Goal: Information Seeking & Learning: Learn about a topic

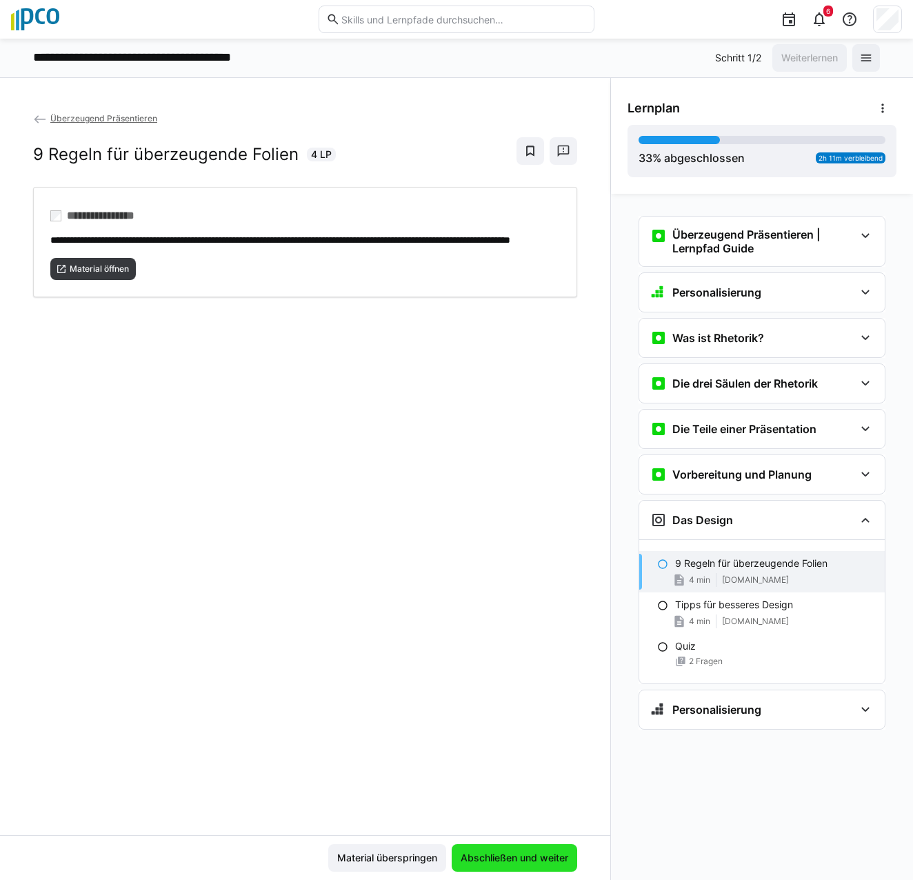
click at [533, 865] on span "Abschließen und weiter" at bounding box center [515, 858] width 126 height 28
click at [92, 275] on span "Material öffnen" at bounding box center [99, 269] width 62 height 11
click at [75, 275] on span "Material öffnen" at bounding box center [99, 269] width 62 height 11
click at [535, 862] on span "Abschließen und weiter" at bounding box center [515, 858] width 112 height 14
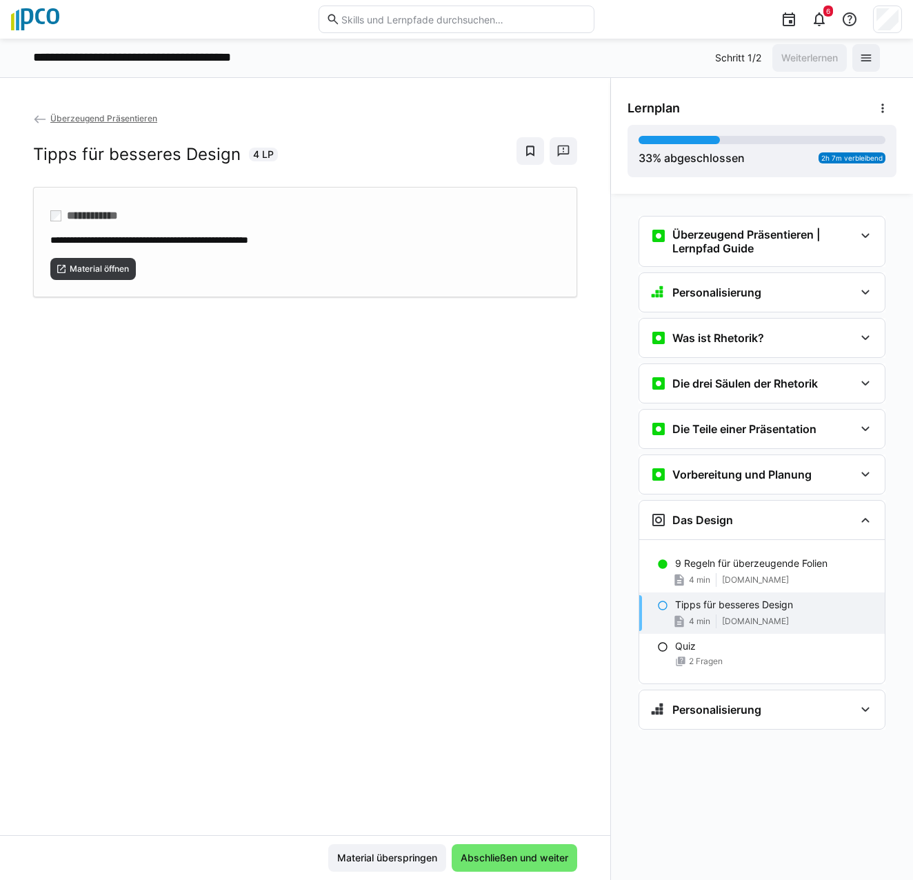
click at [70, 251] on div "Material öffnen" at bounding box center [305, 263] width 510 height 33
click at [248, 241] on span "**********" at bounding box center [149, 240] width 198 height 10
click at [541, 859] on span "Abschließen und weiter" at bounding box center [515, 858] width 112 height 14
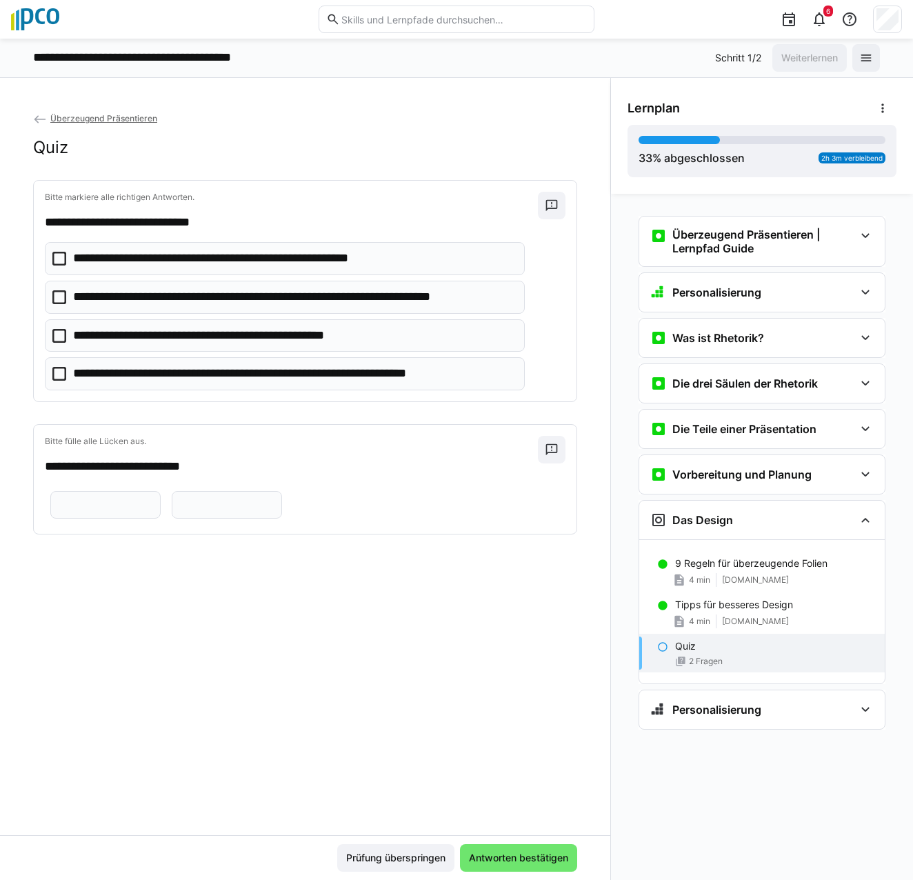
click at [61, 299] on icon at bounding box center [59, 297] width 14 height 14
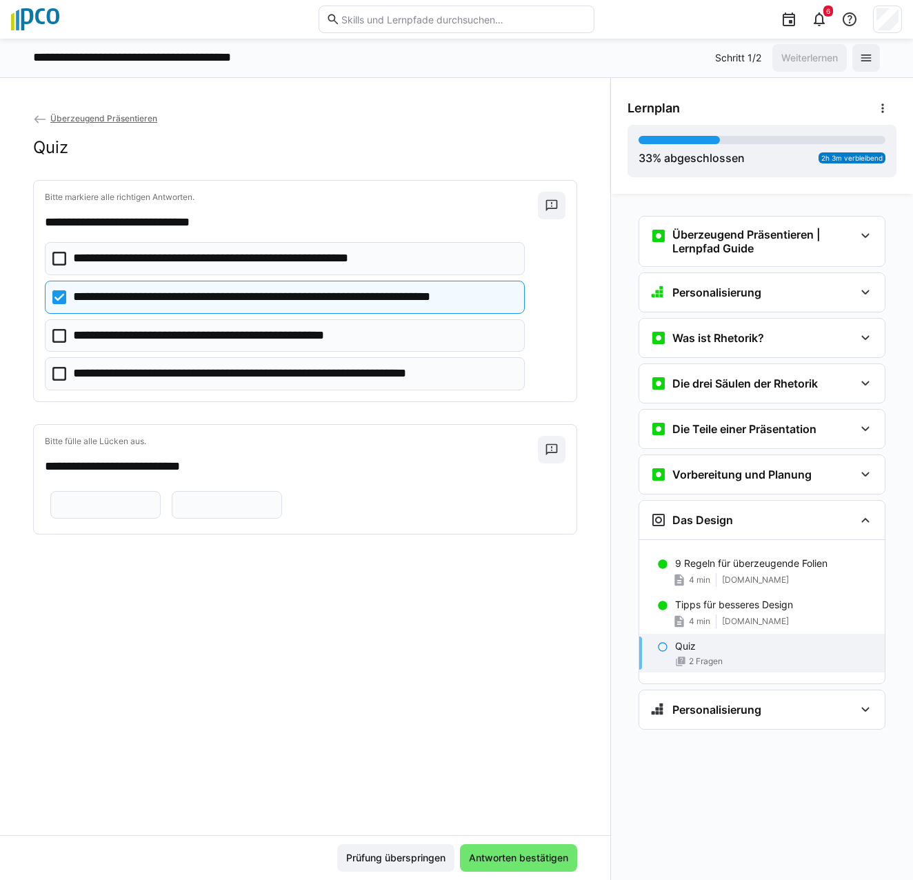
click at [118, 502] on input "text" at bounding box center [105, 505] width 95 height 12
type input "*"
type input "*****"
click at [260, 506] on input "text" at bounding box center [226, 505] width 95 height 12
type input "******"
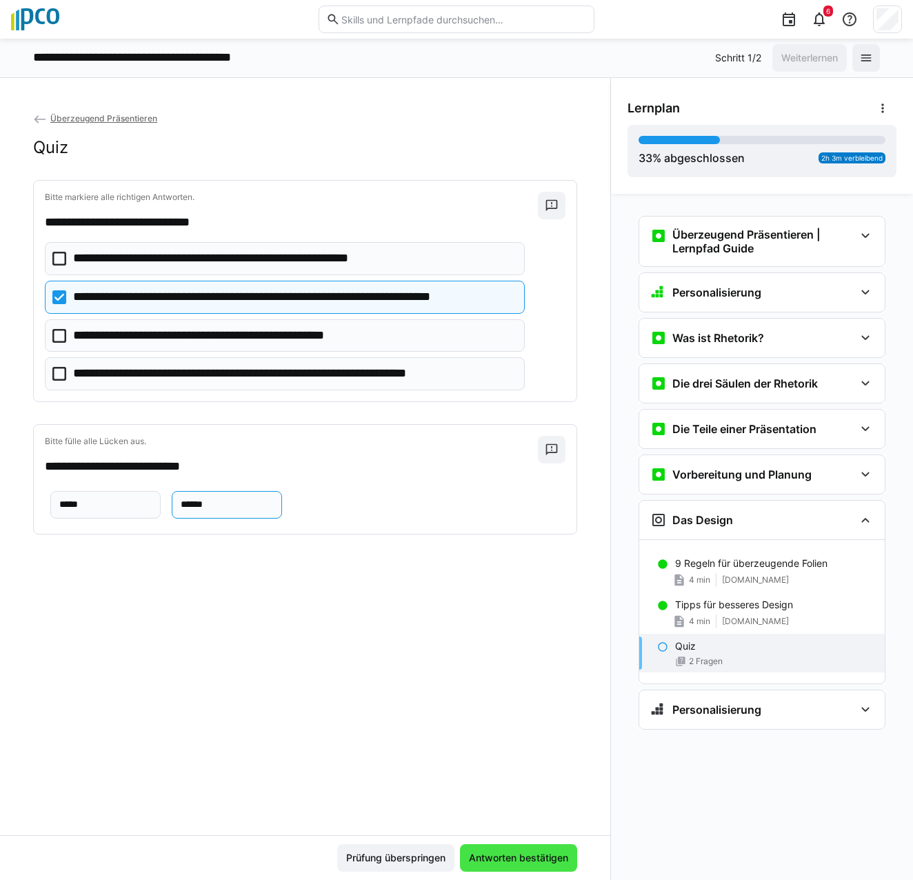
click at [537, 857] on span "Antworten bestätigen" at bounding box center [518, 858] width 103 height 14
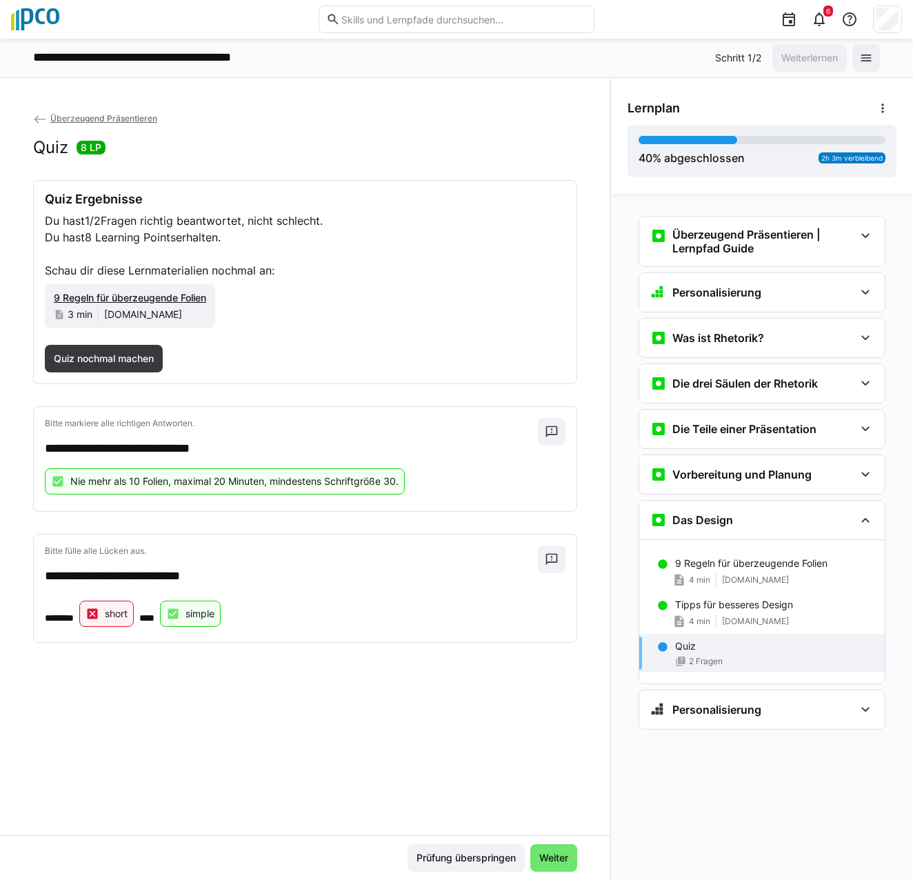
click at [96, 610] on eds-icon at bounding box center [93, 614] width 14 height 14
click at [570, 863] on span "Weiter" at bounding box center [553, 858] width 33 height 14
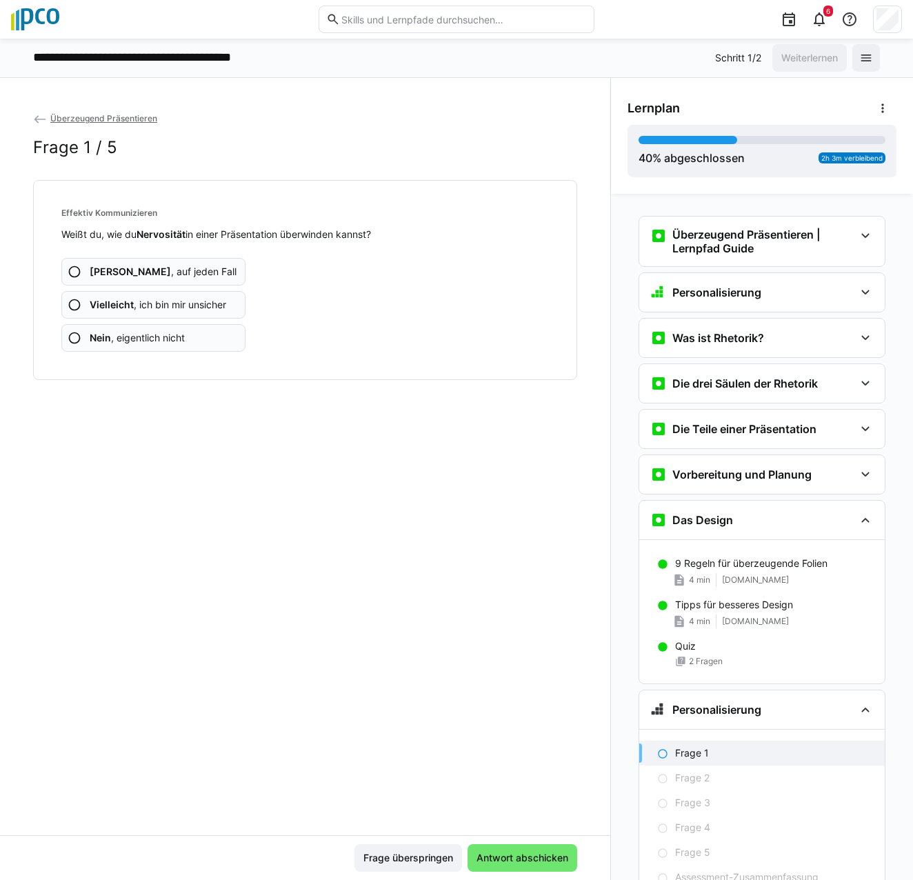
click at [69, 271] on eds-icon at bounding box center [75, 272] width 14 height 14
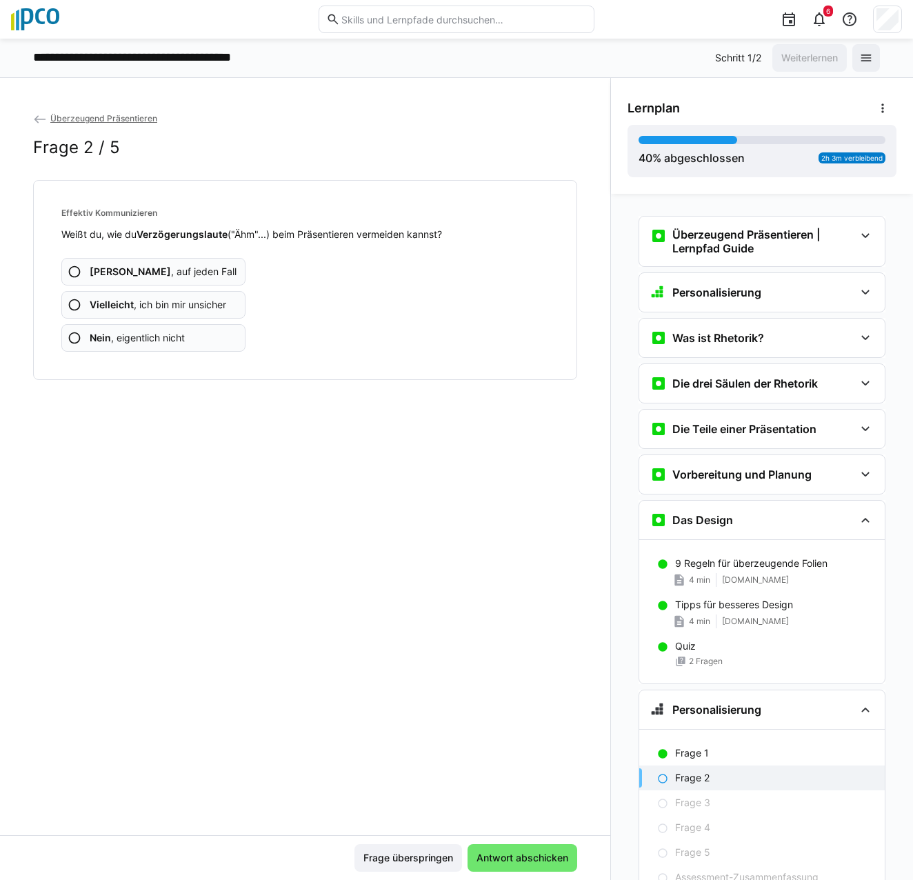
click at [72, 309] on eds-icon at bounding box center [75, 305] width 14 height 14
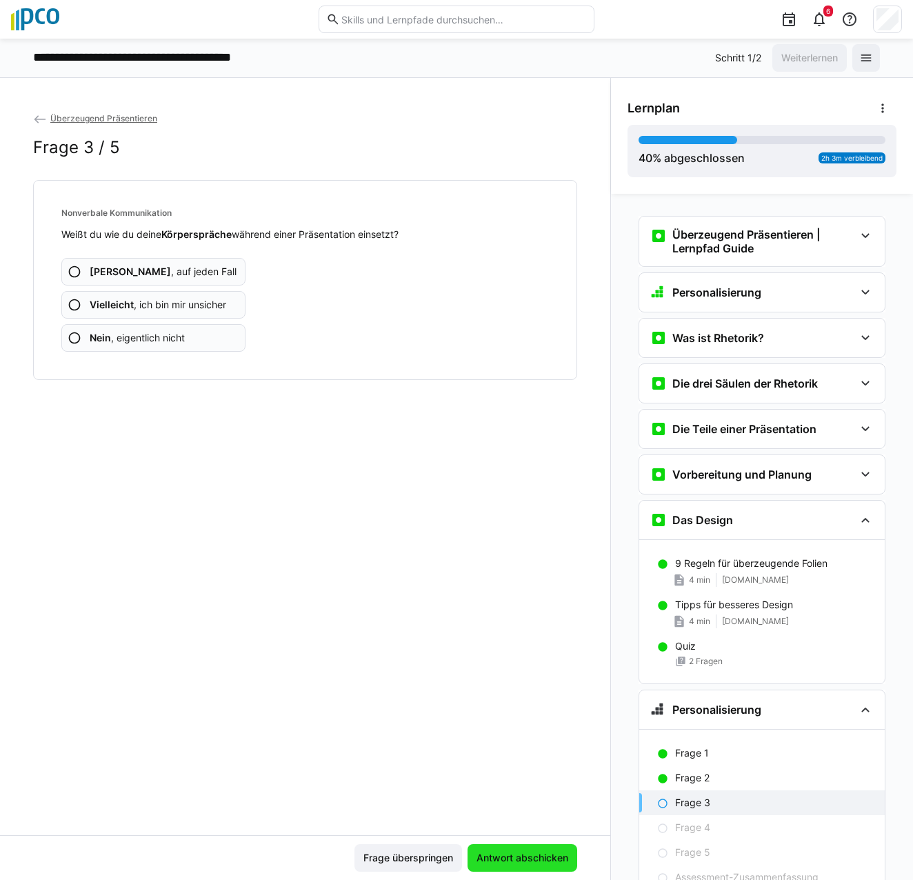
click at [504, 860] on span "Antwort abschicken" at bounding box center [523, 858] width 96 height 14
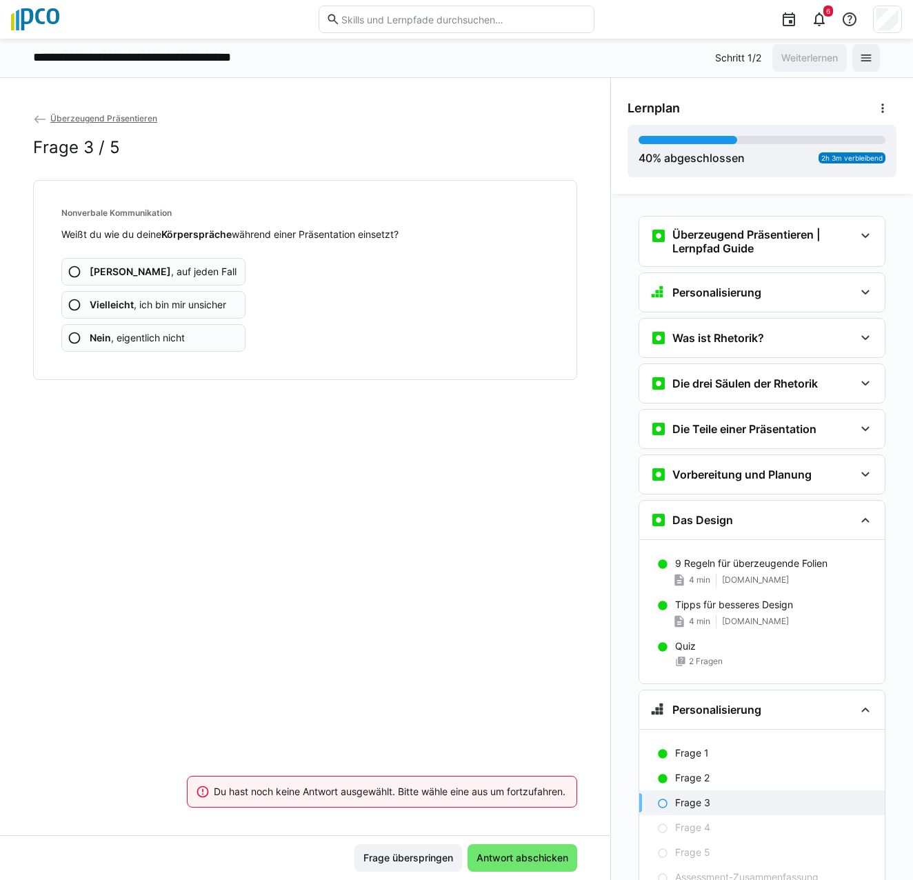
click at [70, 273] on eds-icon at bounding box center [75, 272] width 14 height 14
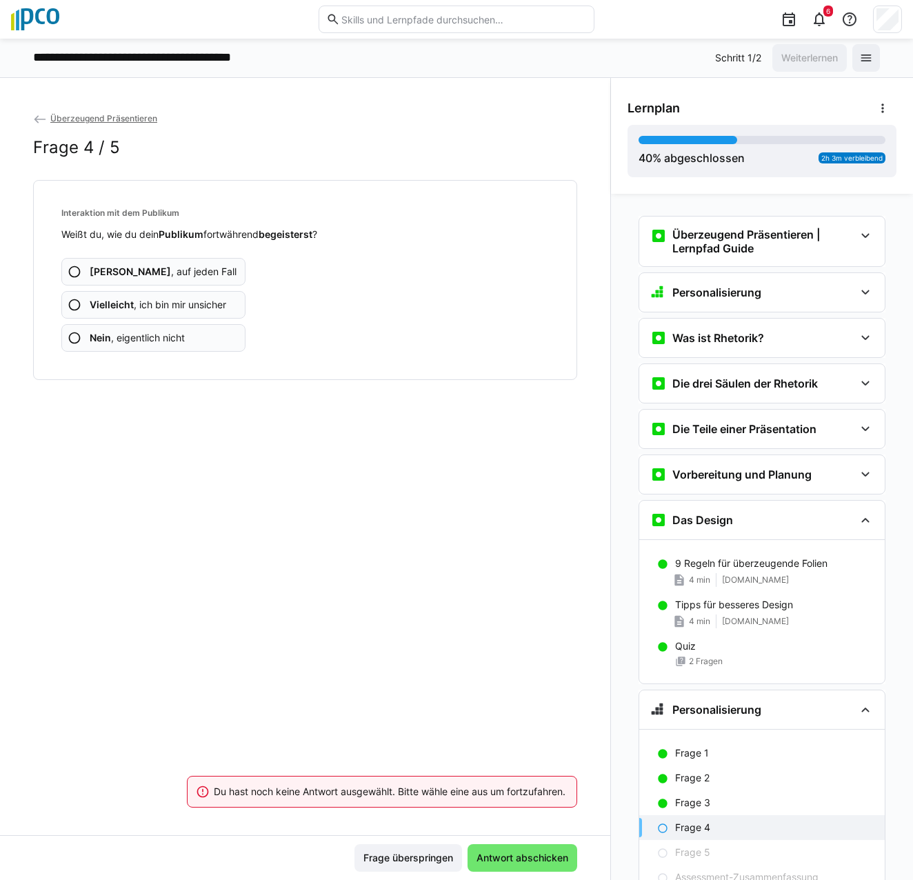
click at [70, 302] on eds-icon at bounding box center [75, 305] width 14 height 14
click at [72, 268] on eds-icon at bounding box center [75, 272] width 14 height 14
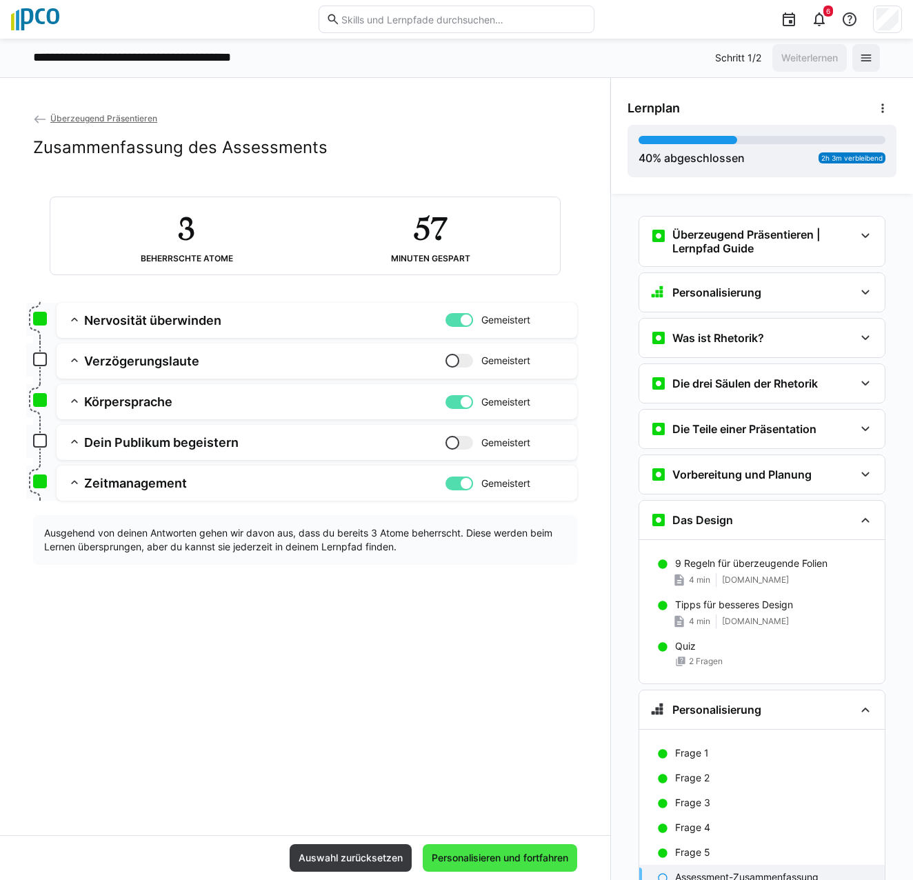
click at [479, 860] on span "Personalisieren und fortfahren" at bounding box center [500, 858] width 141 height 14
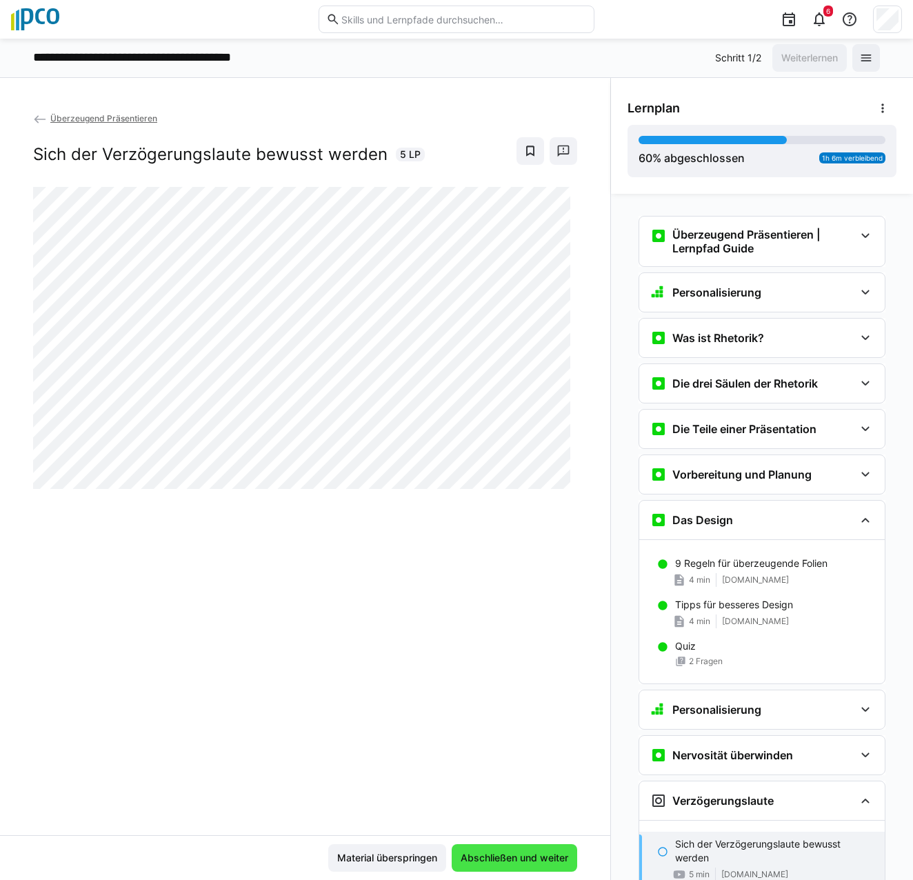
scroll to position [337, 0]
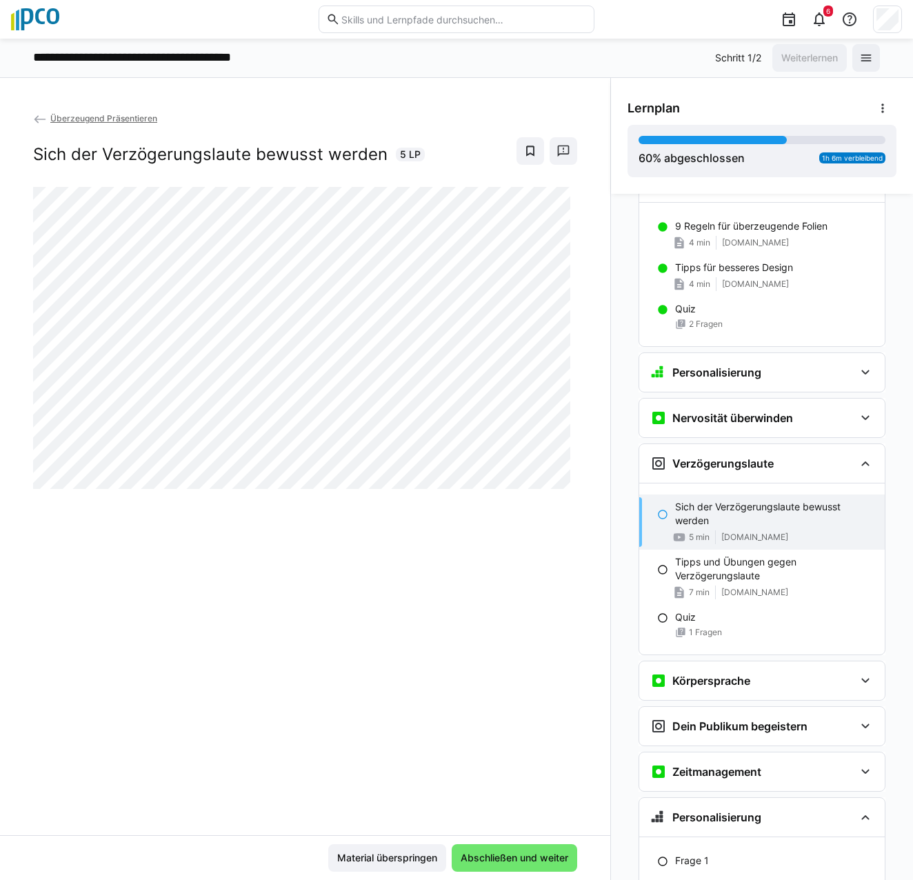
click at [655, 525] on div "Sich der Verzögerungslaute bewusst werden 5 min [DOMAIN_NAME]" at bounding box center [763, 522] width 246 height 55
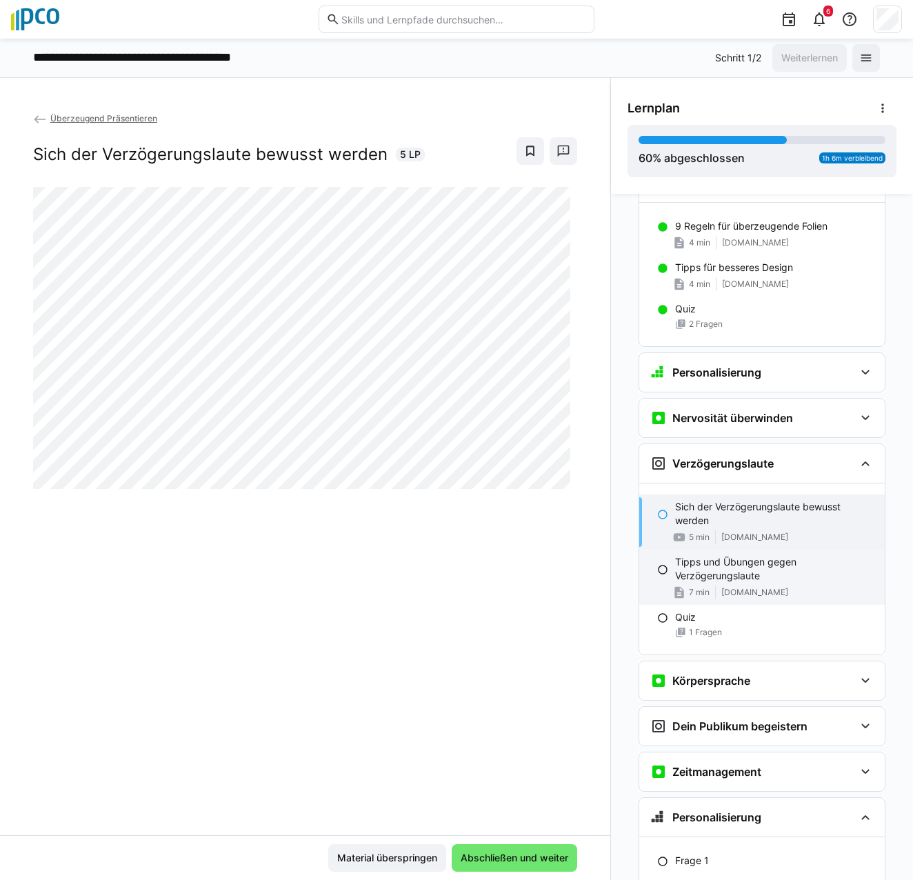
click at [715, 579] on p "Tipps und Übungen gegen Verzögerungslaute" at bounding box center [774, 569] width 199 height 28
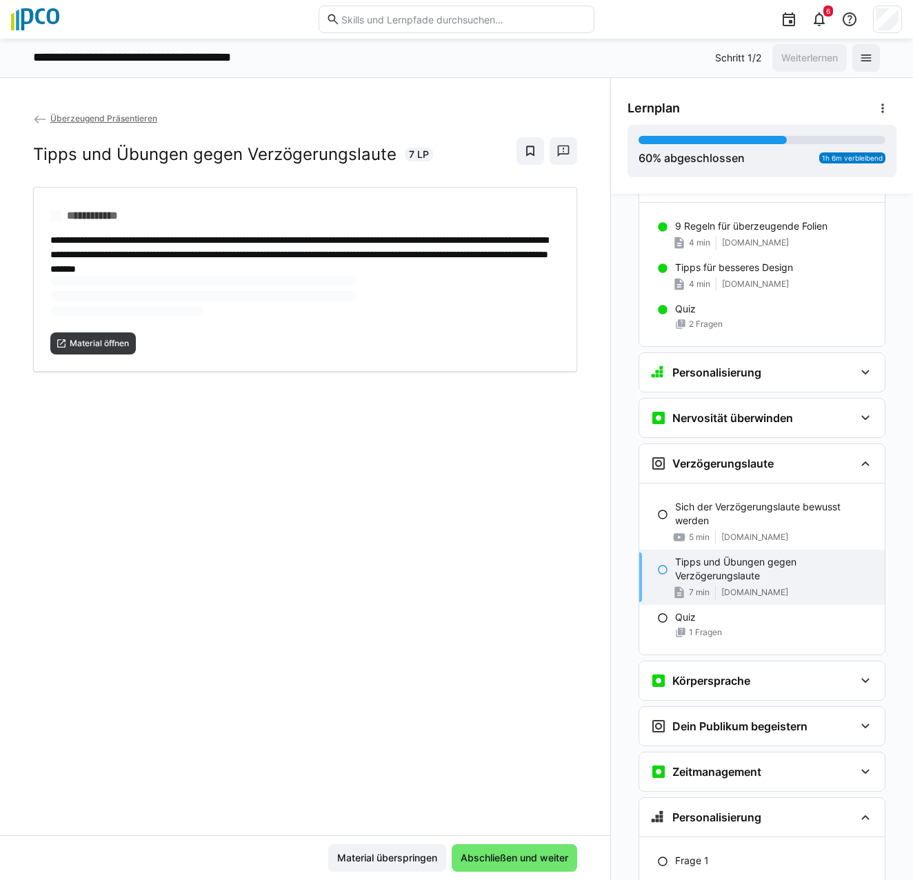
click at [713, 577] on p "Tipps und Übungen gegen Verzögerungslaute" at bounding box center [774, 569] width 199 height 28
click at [90, 293] on span "Material öffnen" at bounding box center [99, 298] width 62 height 11
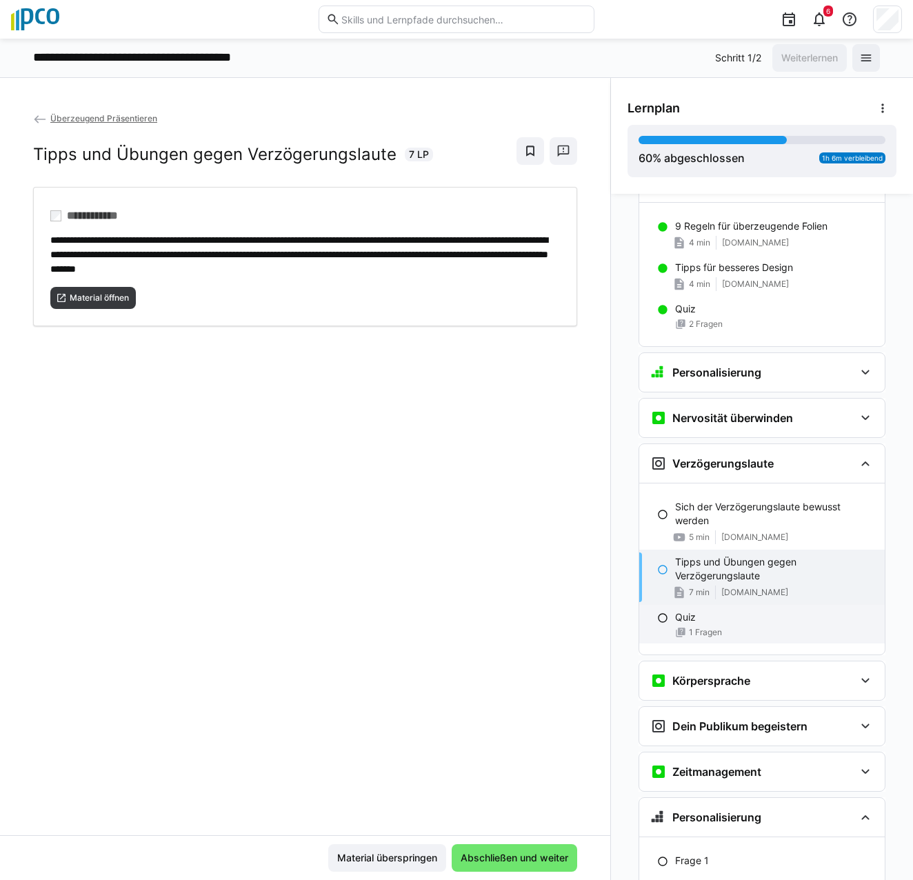
click at [686, 624] on div "Quiz 1 Fragen" at bounding box center [763, 624] width 246 height 39
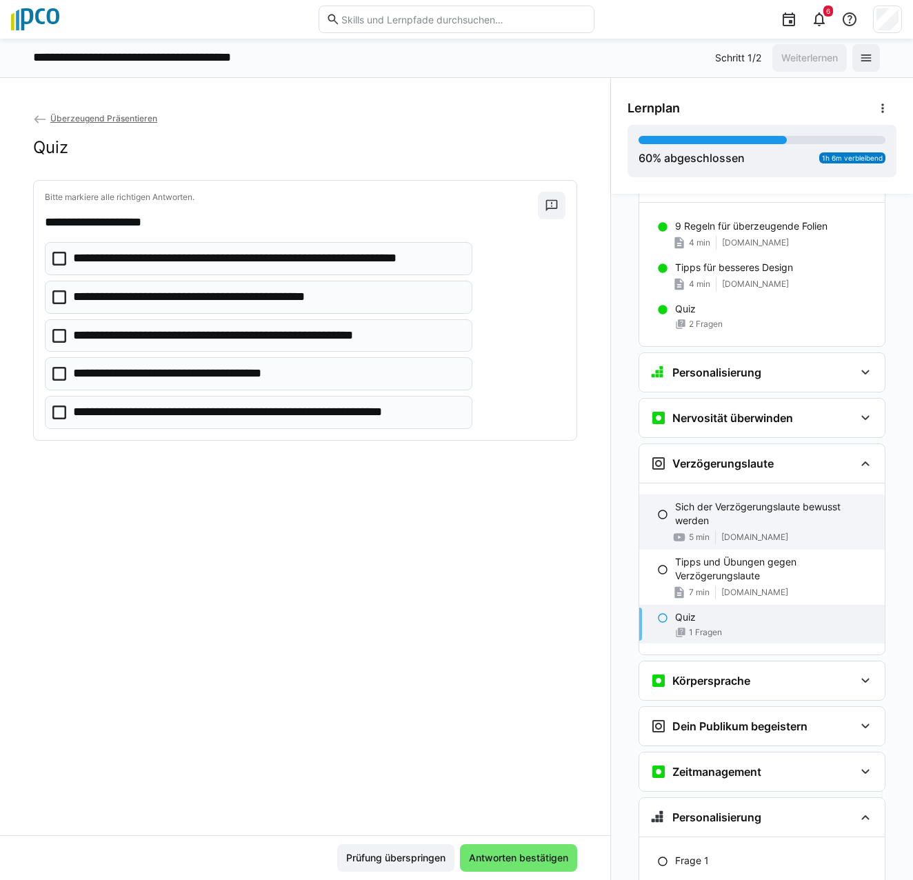
click at [640, 516] on div "Sich der Verzögerungslaute bewusst werden 5 min [DOMAIN_NAME]" at bounding box center [763, 522] width 246 height 55
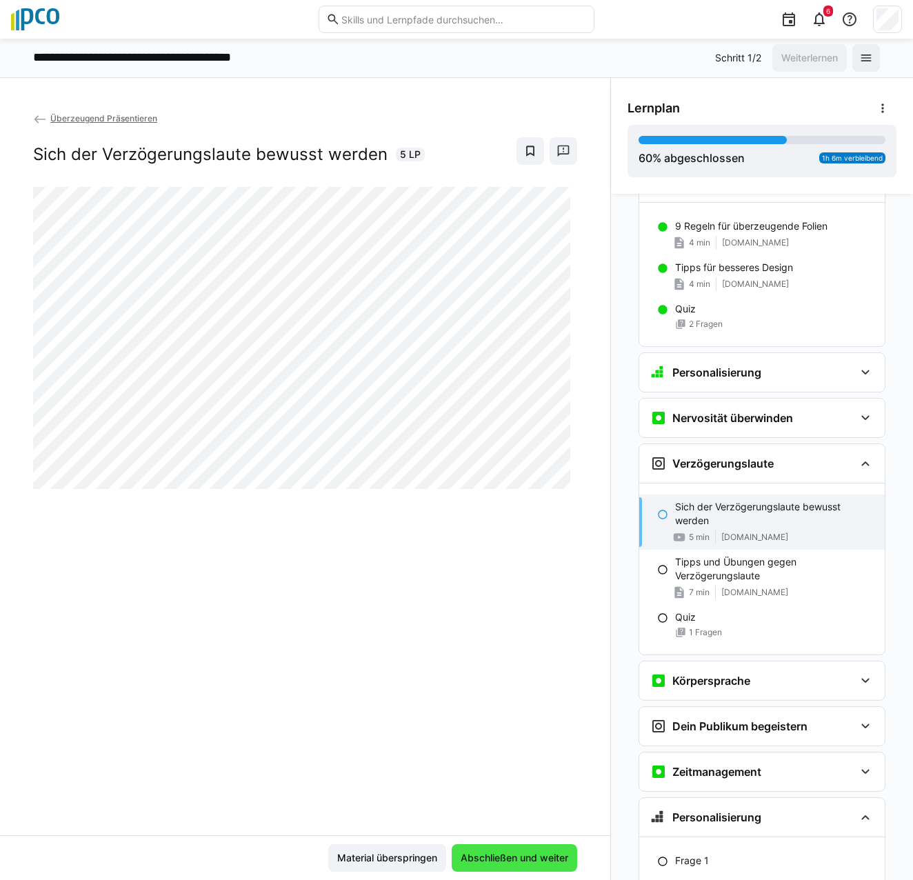
click at [493, 864] on span "Abschließen und weiter" at bounding box center [515, 858] width 112 height 14
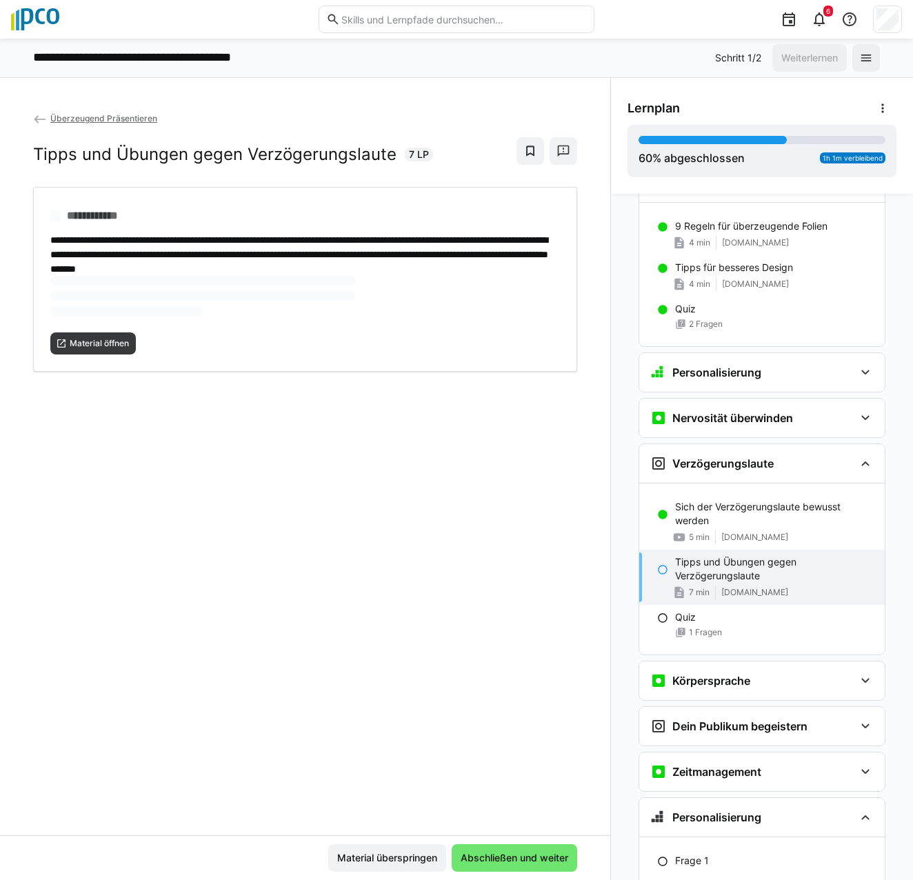
click at [653, 577] on div "Tipps und Übungen gegen Verzögerungslaute 7 min [DOMAIN_NAME]" at bounding box center [763, 577] width 246 height 55
click at [486, 856] on span "Abschließen und weiter" at bounding box center [515, 858] width 112 height 14
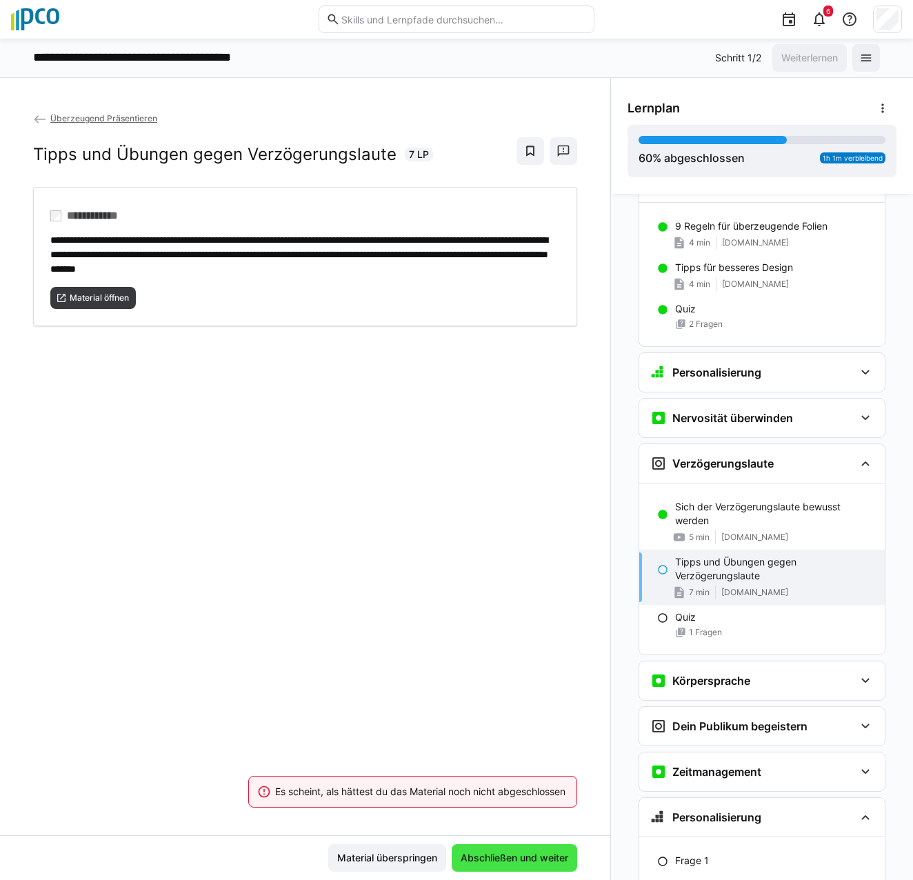
click at [486, 855] on span "Abschließen und weiter" at bounding box center [515, 858] width 112 height 14
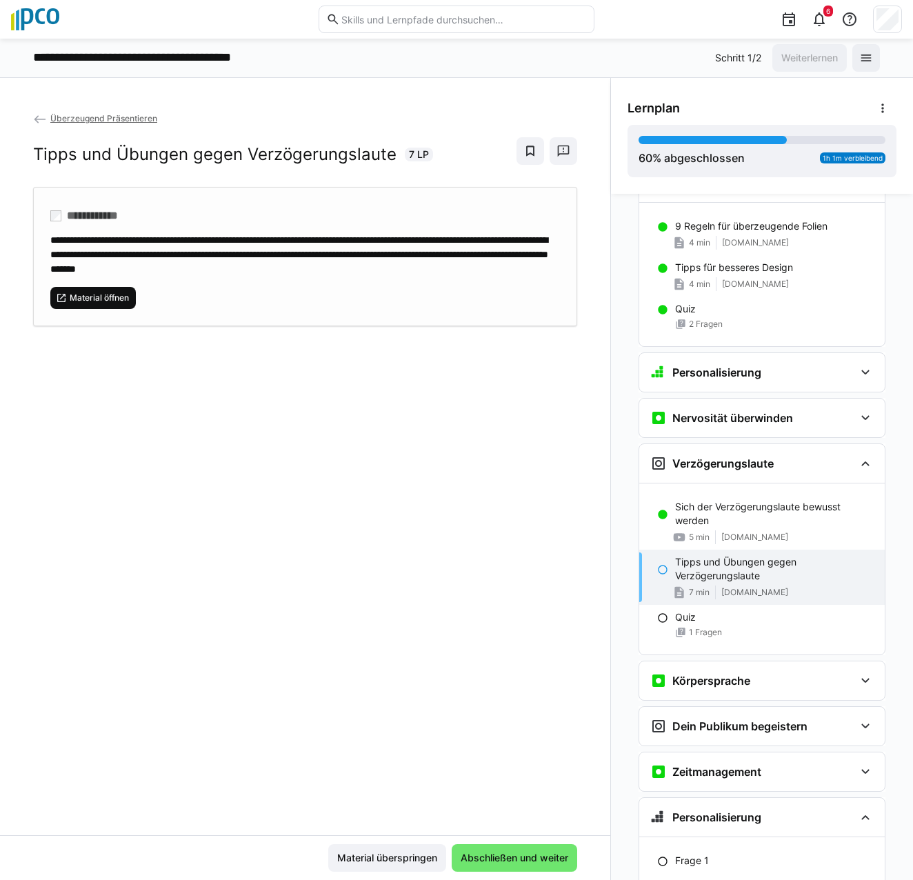
click at [99, 293] on span "Material öffnen" at bounding box center [99, 298] width 62 height 11
click at [675, 580] on p "Tipps und Übungen gegen Verzögerungslaute" at bounding box center [774, 569] width 199 height 28
click at [749, 568] on p "Tipps und Übungen gegen Verzögerungslaute" at bounding box center [774, 569] width 199 height 28
click at [688, 584] on div "Tipps und Übungen gegen Verzögerungslaute 7 min [DOMAIN_NAME]" at bounding box center [763, 577] width 246 height 55
click at [551, 848] on span "Abschließen und weiter" at bounding box center [515, 858] width 126 height 28
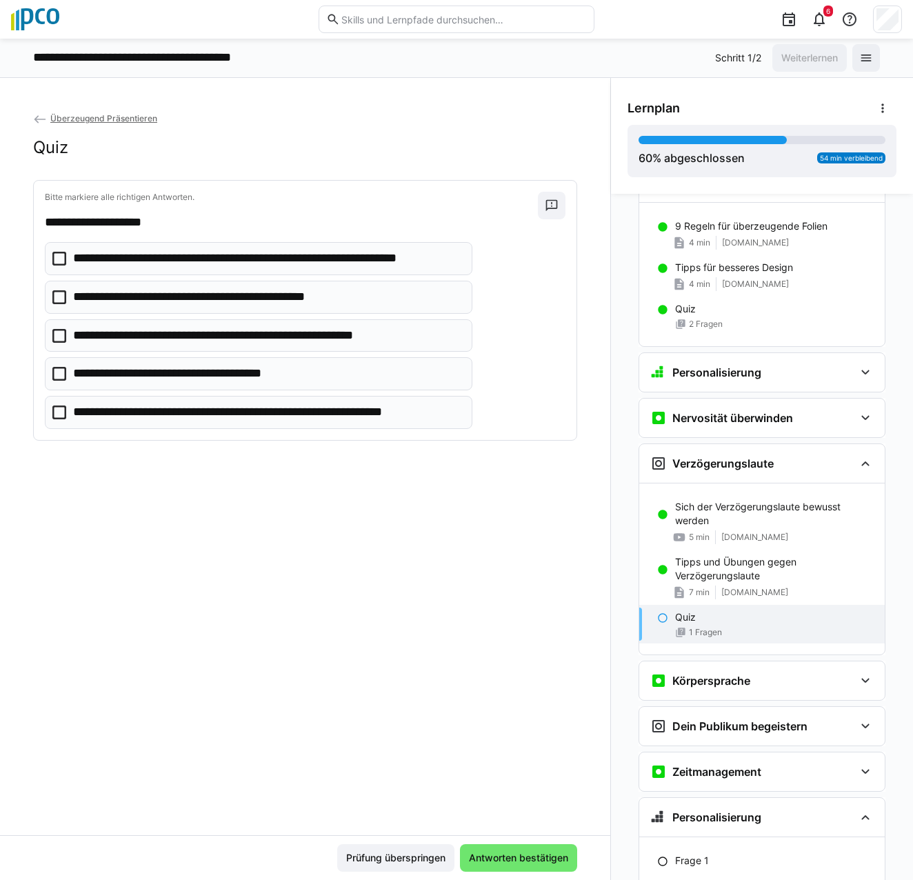
click at [50, 295] on eds-checkbox "**********" at bounding box center [259, 297] width 428 height 33
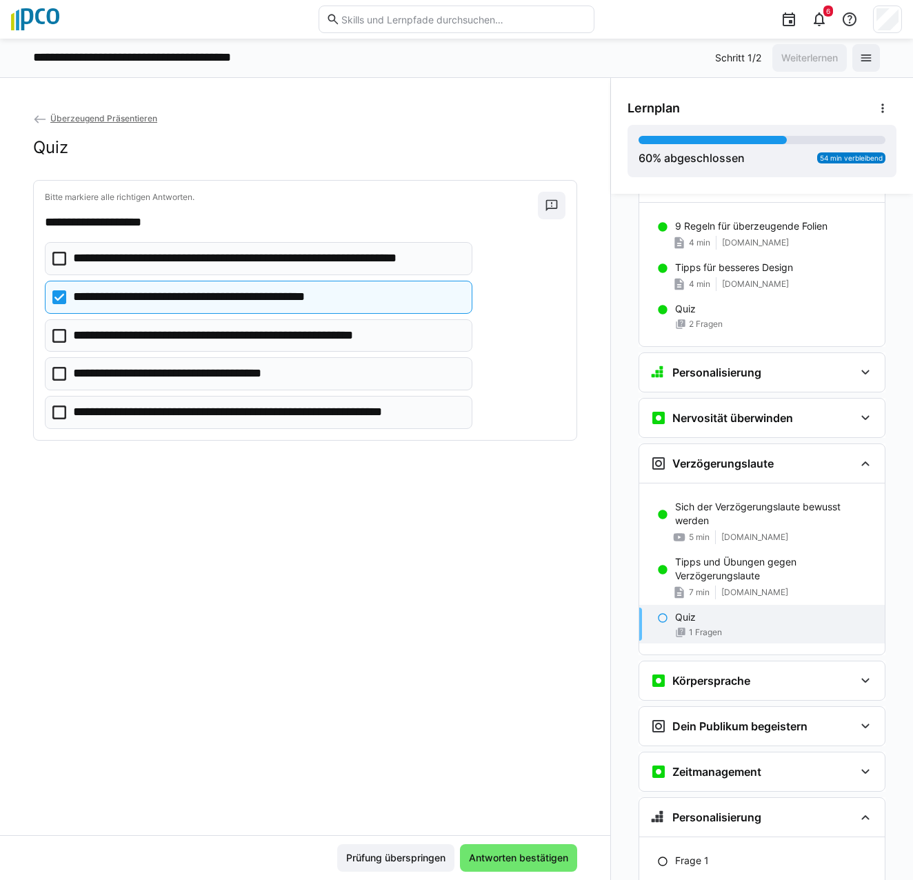
click at [52, 370] on eds-checkbox "**********" at bounding box center [259, 373] width 428 height 33
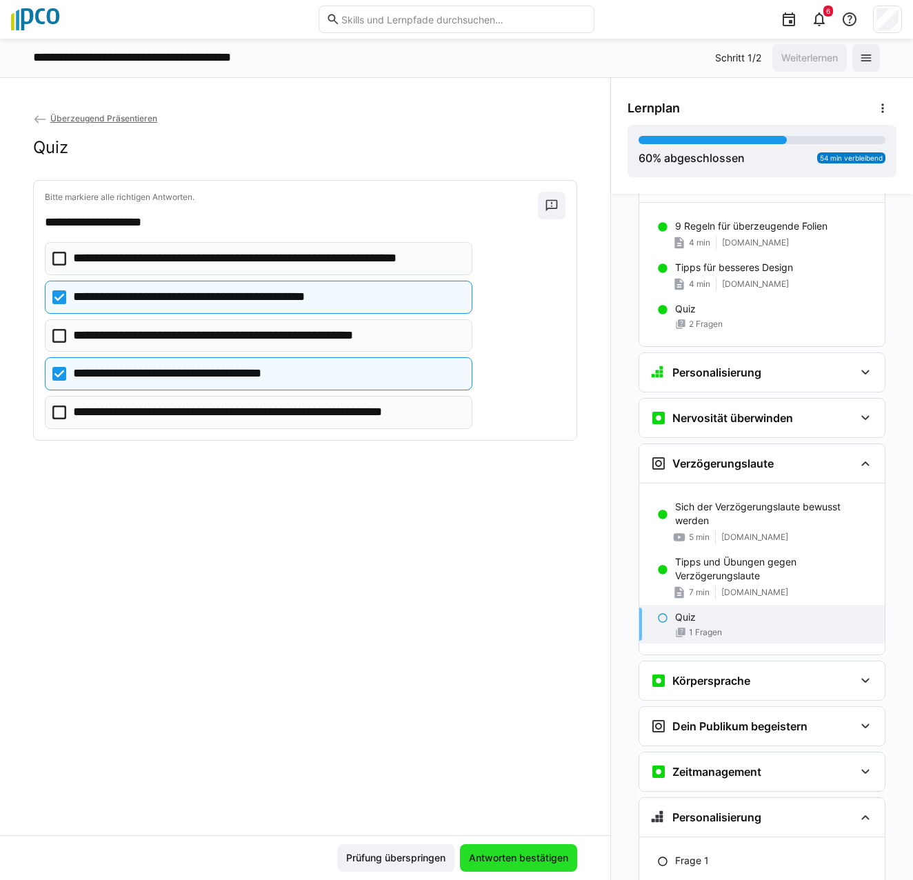
click at [514, 868] on span "Antworten bestätigen" at bounding box center [518, 858] width 117 height 28
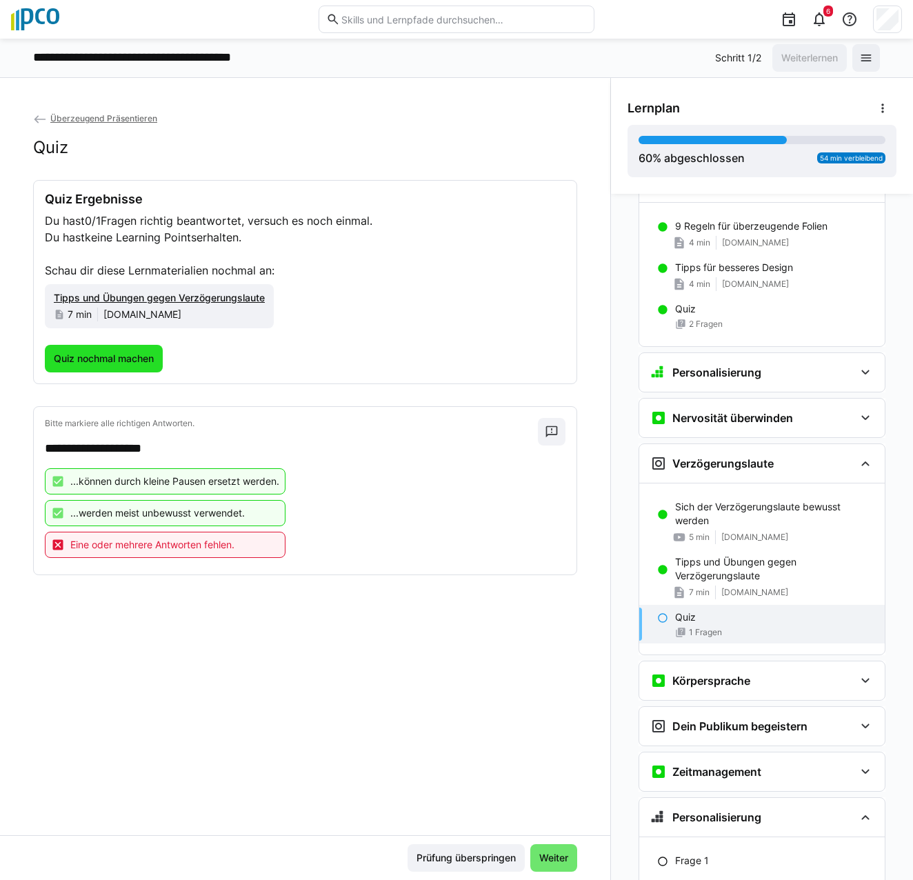
click at [91, 355] on span "Quiz nochmal machen" at bounding box center [104, 359] width 104 height 14
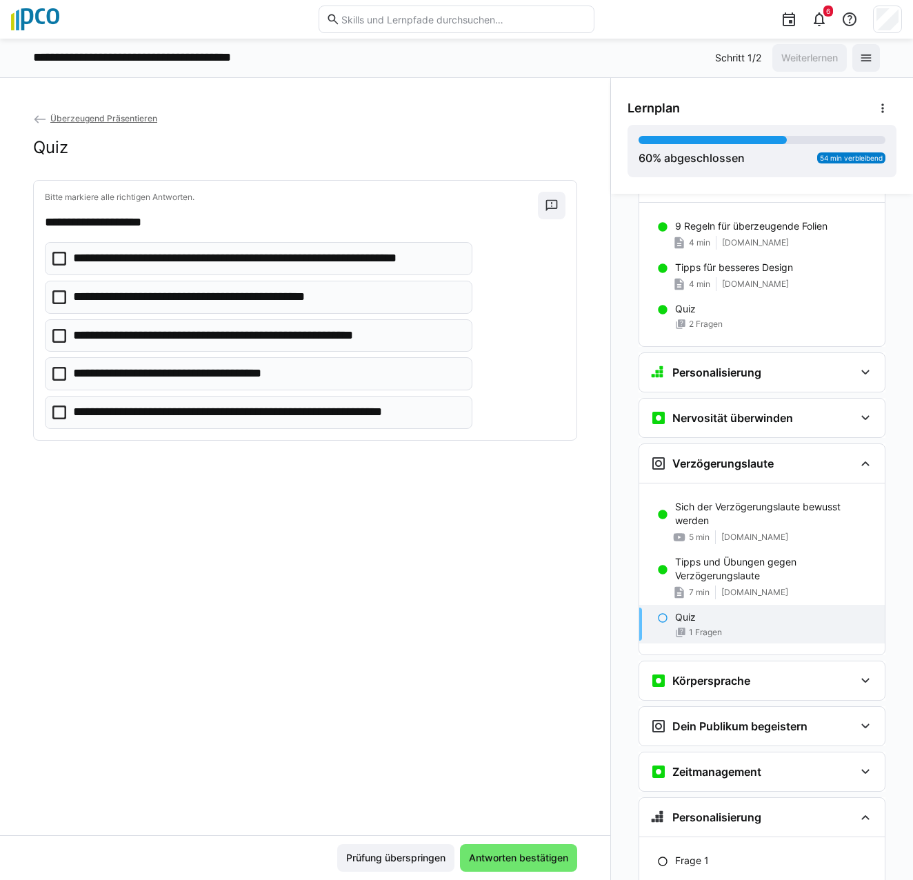
click at [57, 255] on icon at bounding box center [59, 259] width 14 height 14
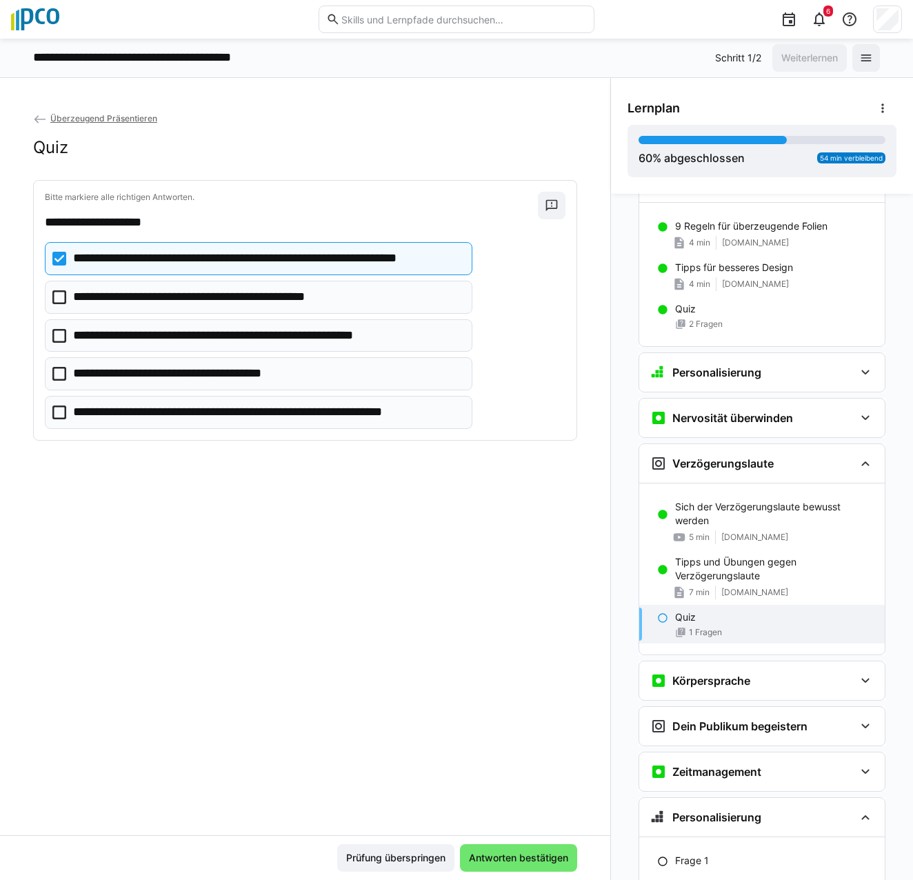
click at [55, 287] on eds-checkbox "**********" at bounding box center [259, 297] width 428 height 33
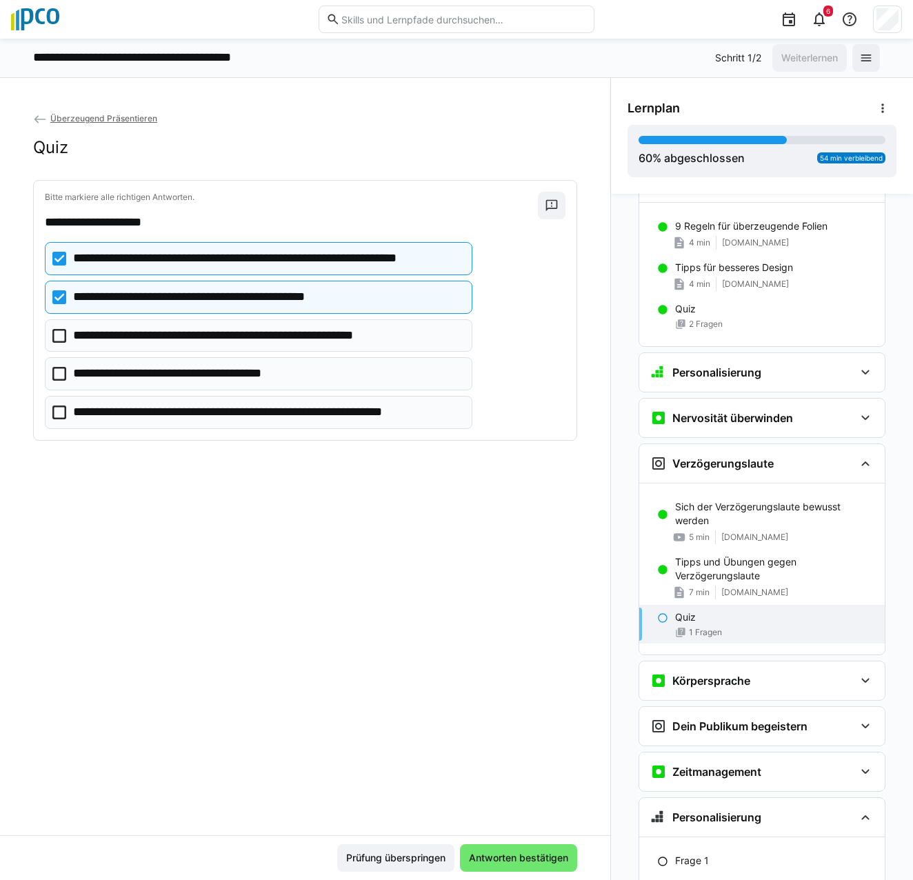
click at [61, 371] on icon at bounding box center [59, 374] width 14 height 14
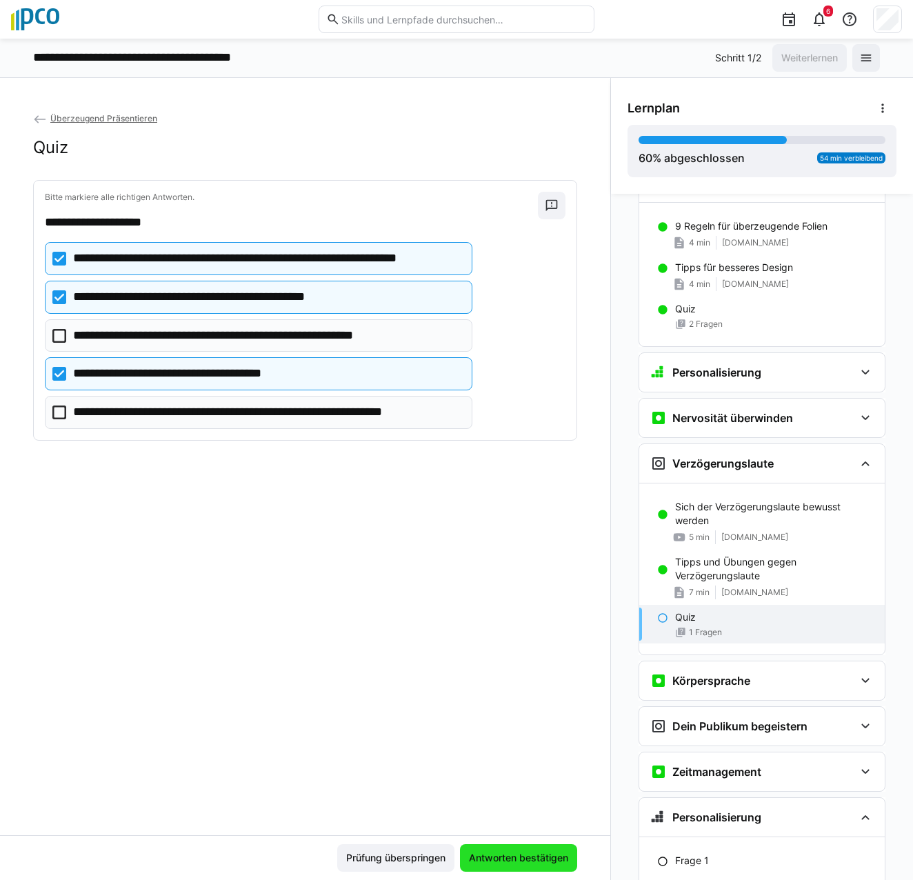
click at [483, 847] on span "Antworten bestätigen" at bounding box center [518, 858] width 117 height 28
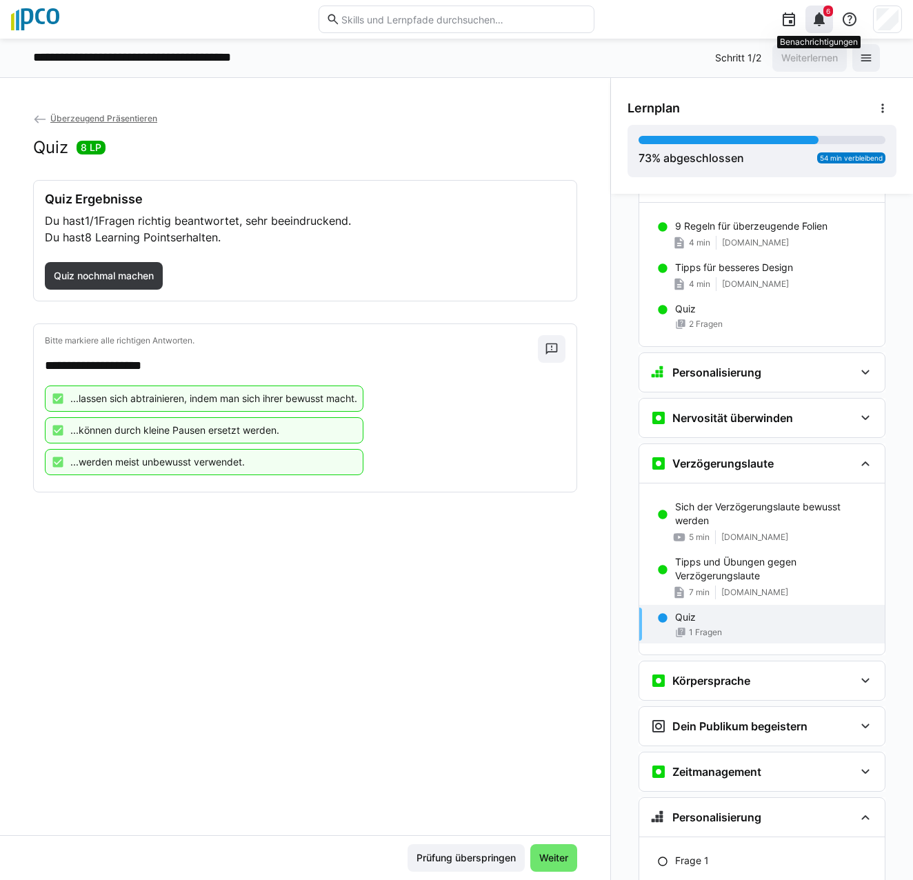
click at [822, 10] on div "6" at bounding box center [820, 20] width 28 height 28
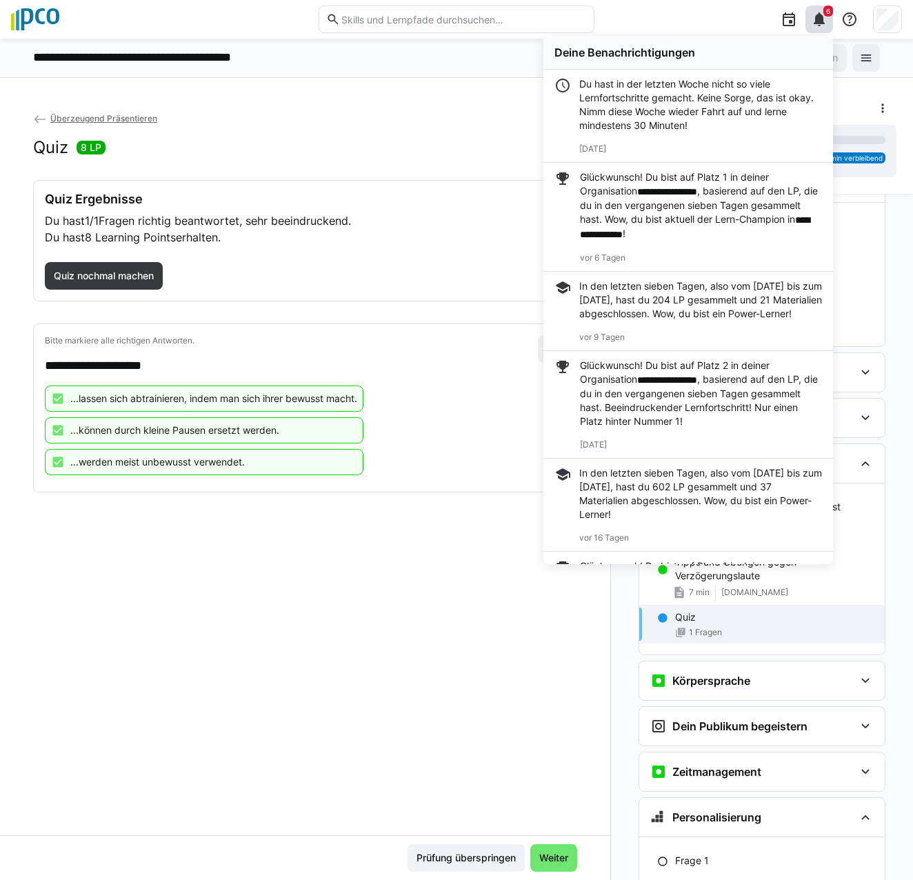
click at [484, 582] on div "**********" at bounding box center [305, 473] width 611 height 724
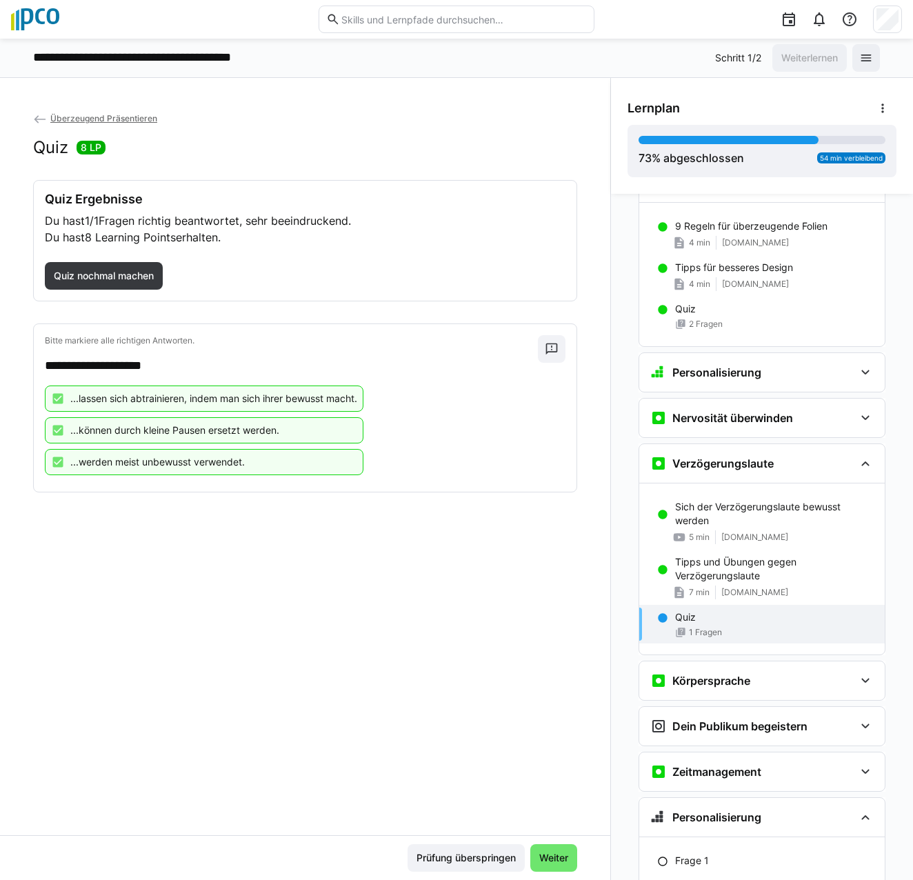
scroll to position [460, 0]
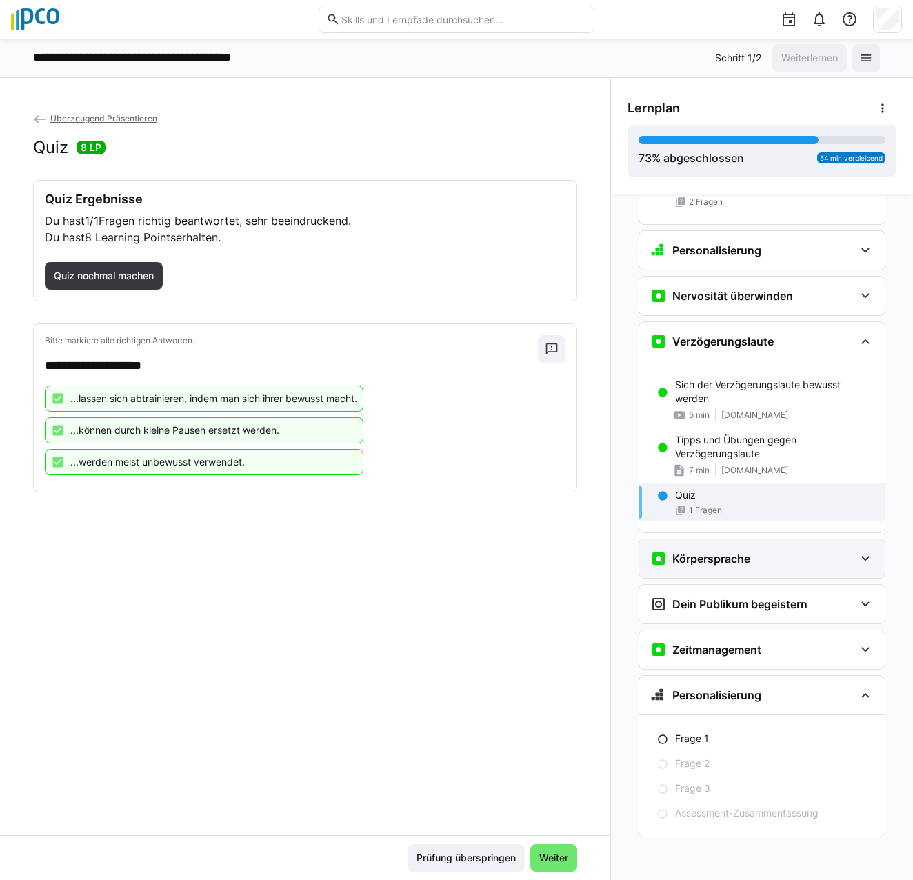
click at [865, 564] on eds-icon at bounding box center [866, 559] width 17 height 17
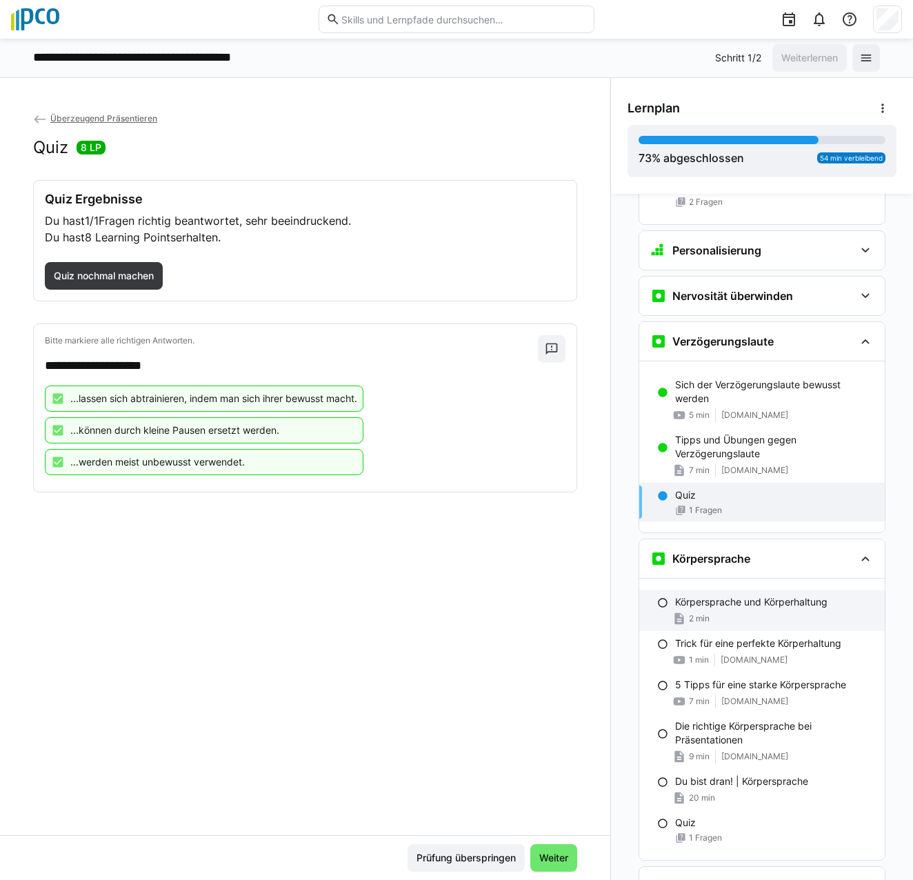
click at [658, 603] on eds-icon at bounding box center [663, 602] width 11 height 11
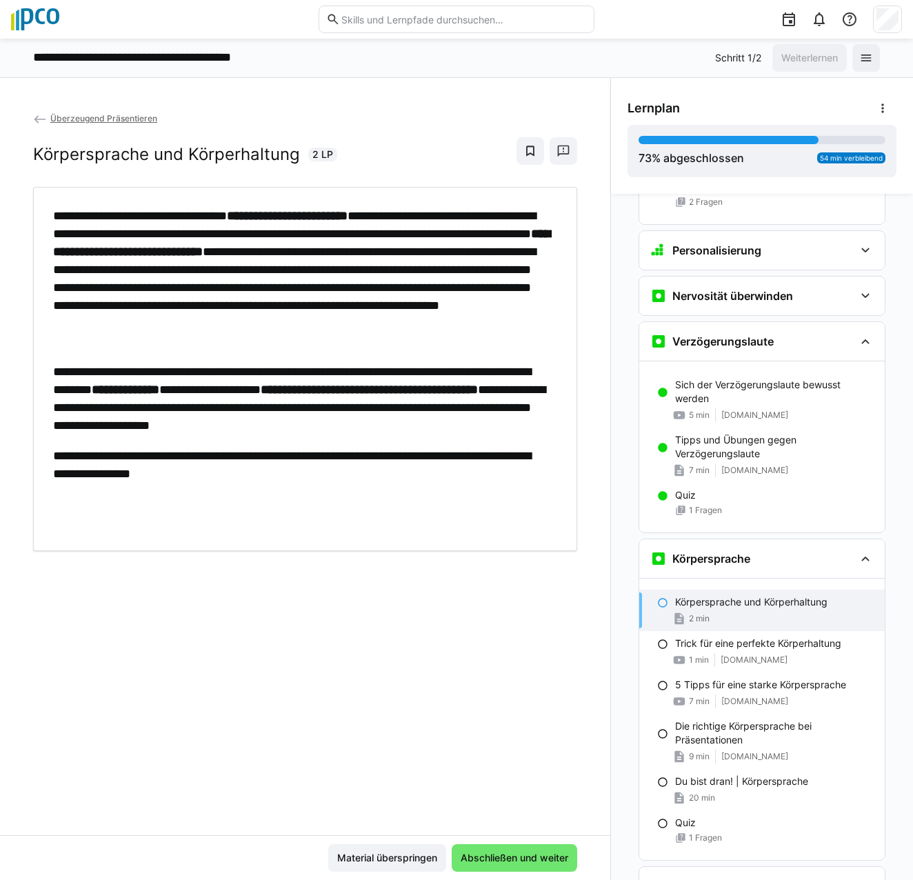
scroll to position [742, 0]
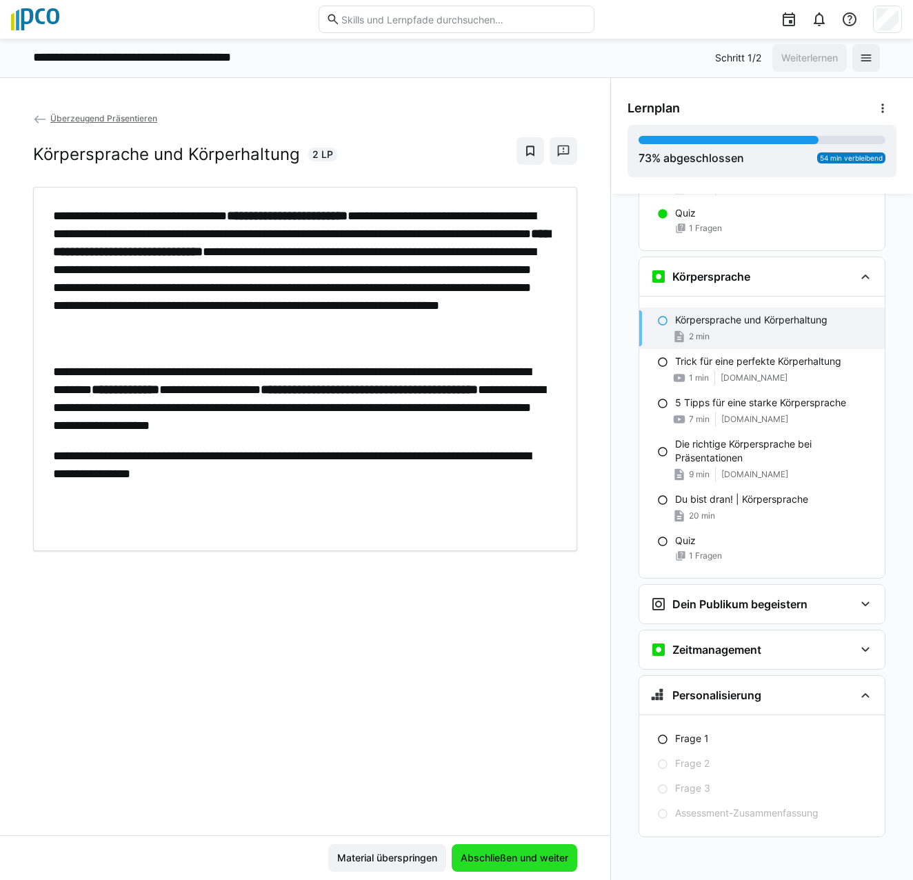
click at [504, 851] on span "Abschließen und weiter" at bounding box center [515, 858] width 112 height 14
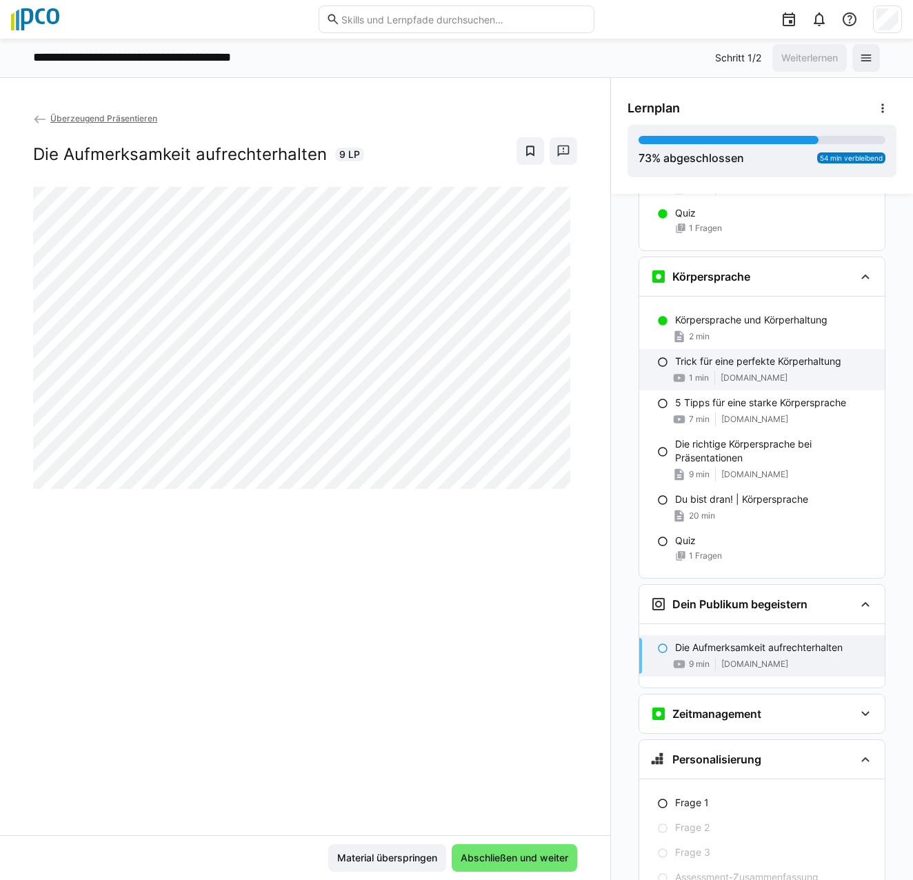
click at [658, 355] on app-navigation-item-status at bounding box center [663, 361] width 11 height 12
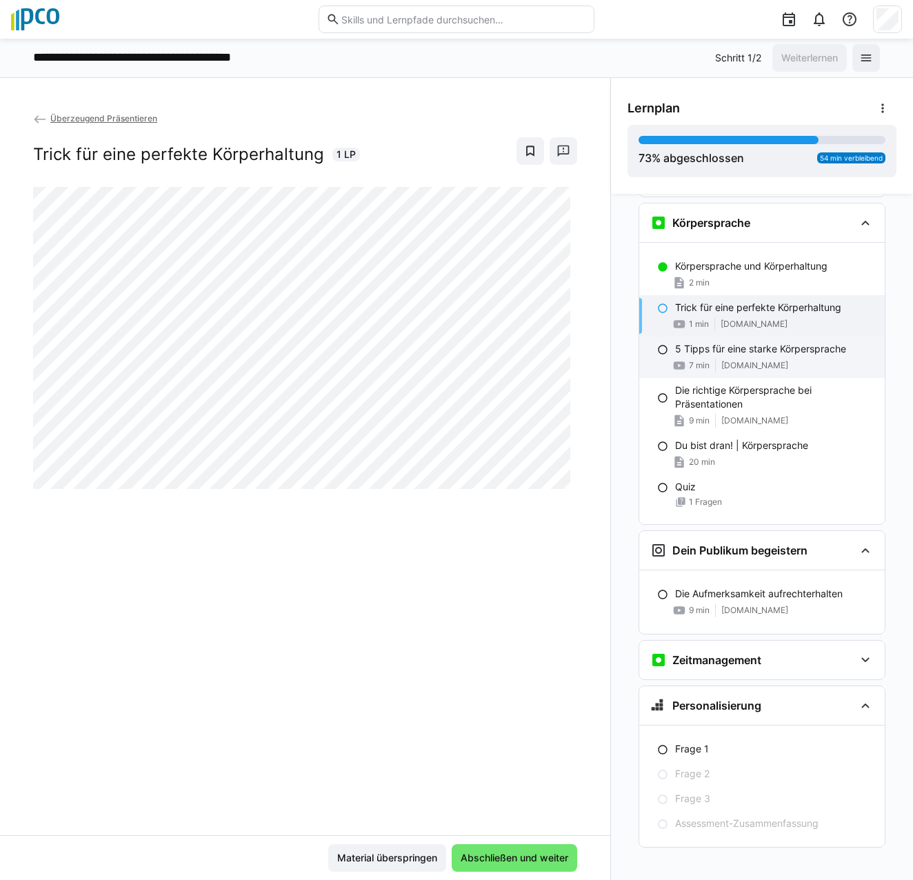
scroll to position [804, 0]
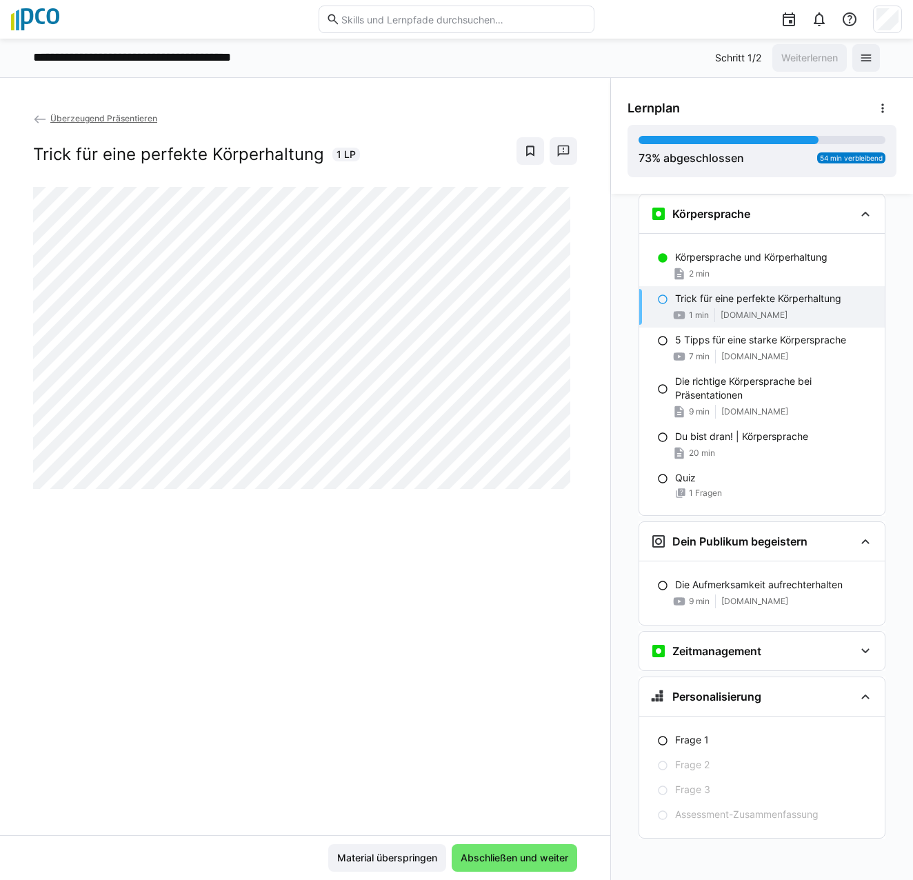
click at [739, 306] on div "Trick für eine perfekte Körperhaltung 1 min [DOMAIN_NAME]" at bounding box center [763, 306] width 246 height 41
click at [695, 307] on div "Trick für eine perfekte Körperhaltung 1 min [DOMAIN_NAME]" at bounding box center [763, 306] width 246 height 41
click at [708, 351] on div "7 min [DOMAIN_NAME]" at bounding box center [774, 357] width 199 height 14
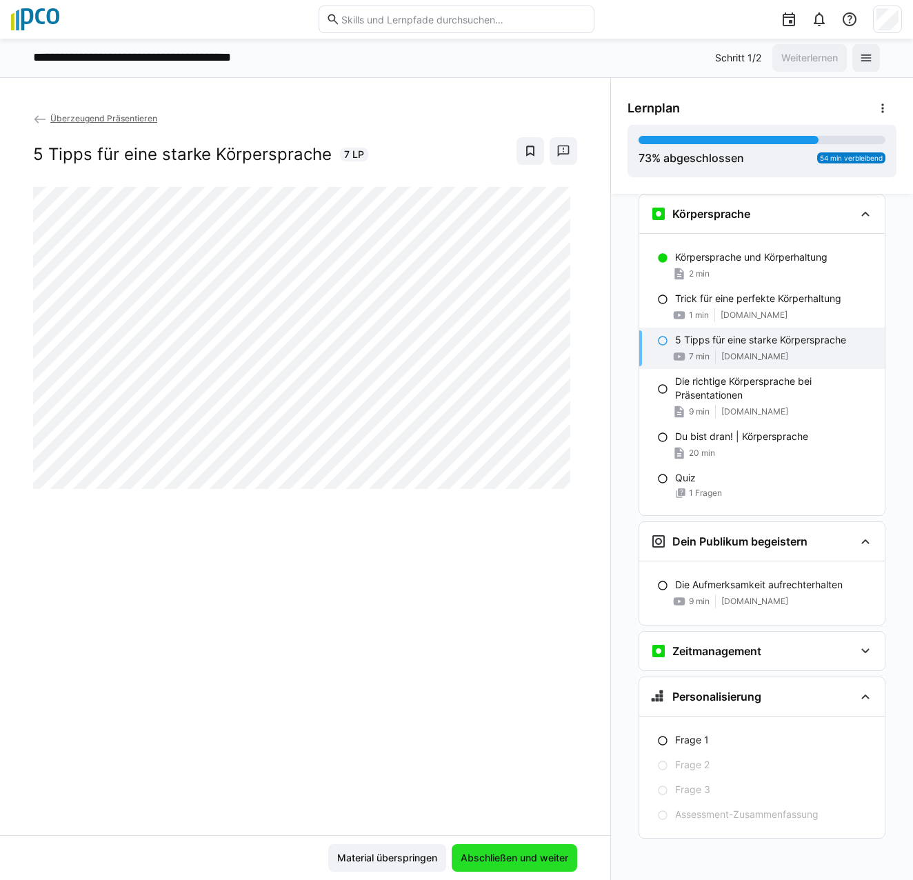
click at [510, 866] on span "Abschließen und weiter" at bounding box center [515, 858] width 126 height 28
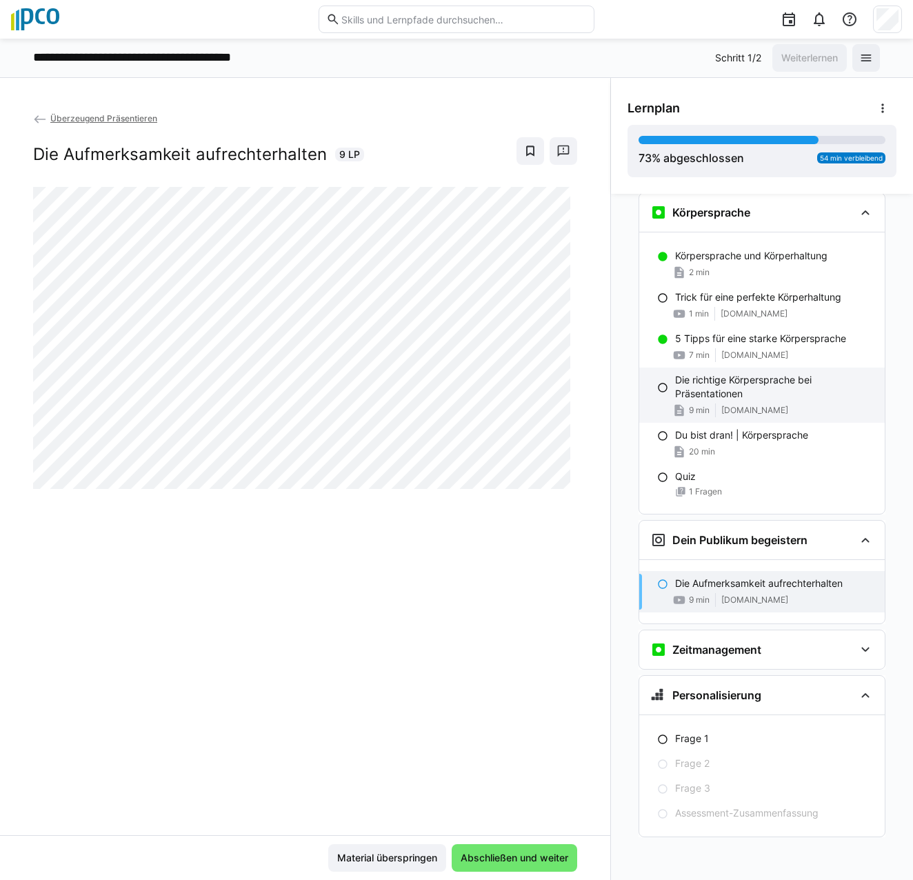
click at [710, 379] on p "Die richtige Körpersprache bei Präsentationen" at bounding box center [774, 387] width 199 height 28
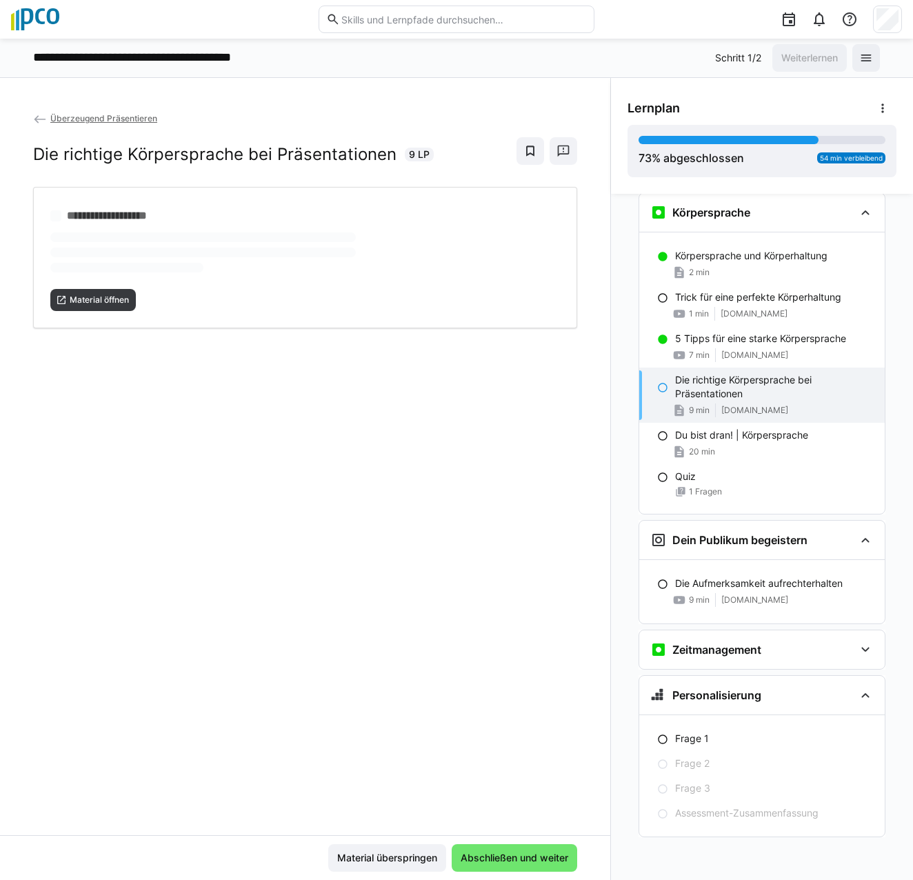
scroll to position [804, 0]
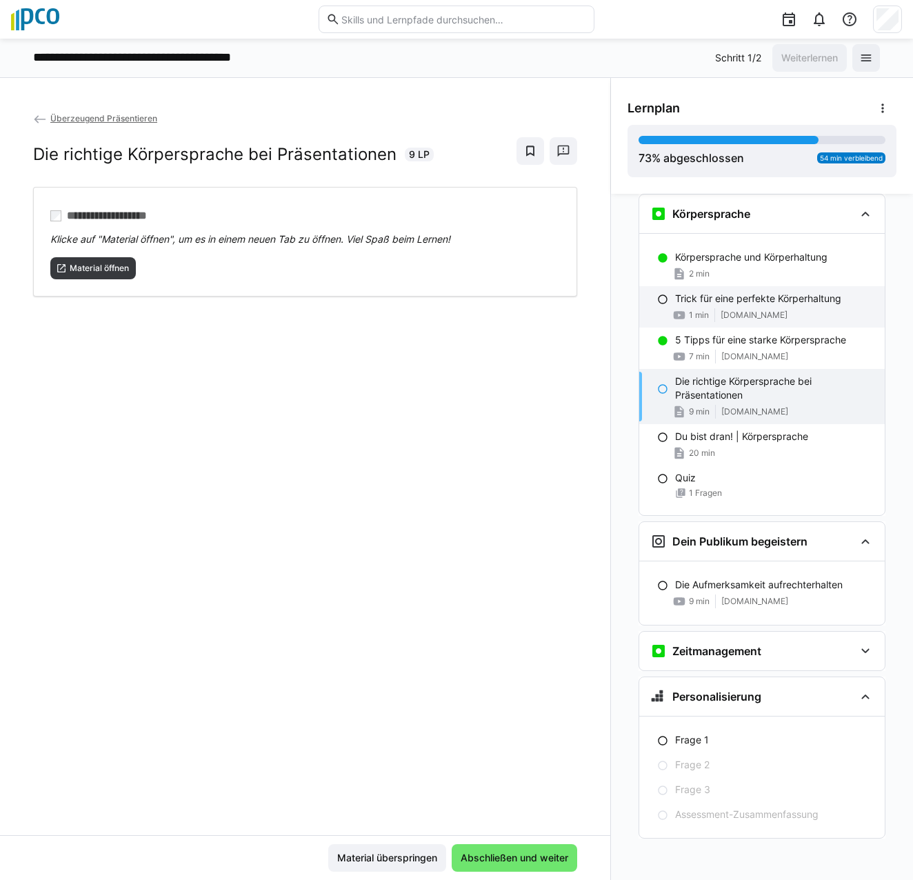
click at [713, 315] on div "1 min [DOMAIN_NAME]" at bounding box center [774, 315] width 199 height 14
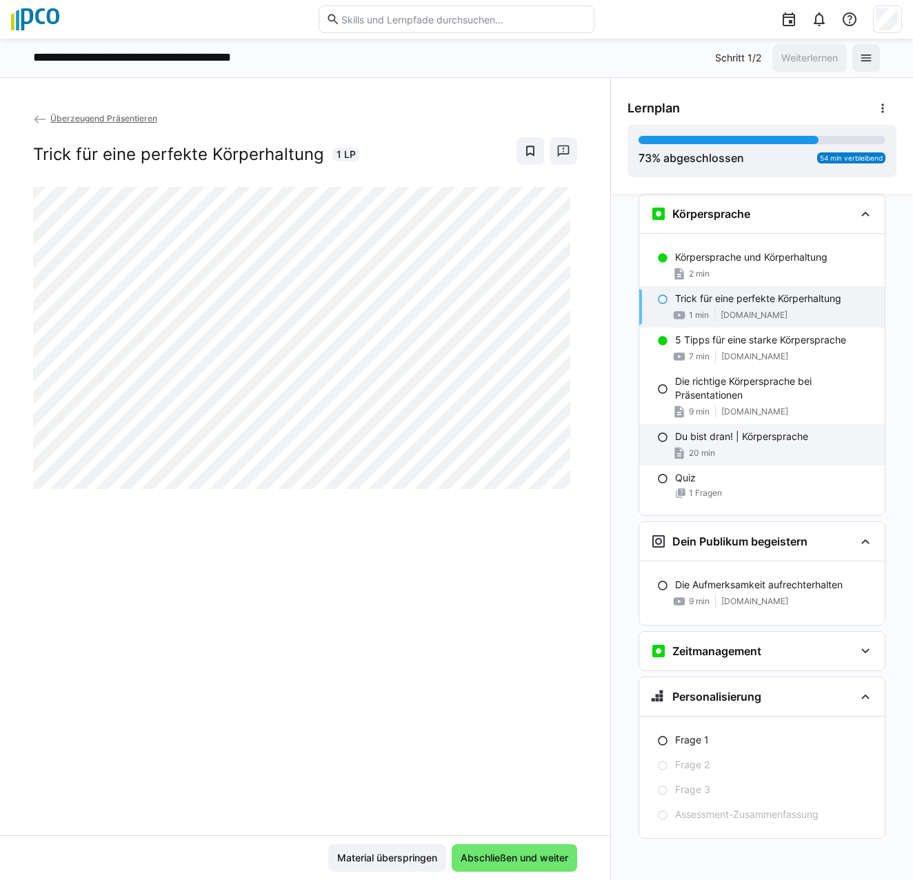
click at [764, 451] on div "20 min" at bounding box center [774, 453] width 199 height 14
